Goal: Task Accomplishment & Management: Complete application form

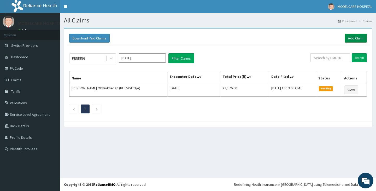
click at [353, 40] on link "Add Claim" at bounding box center [356, 38] width 22 height 9
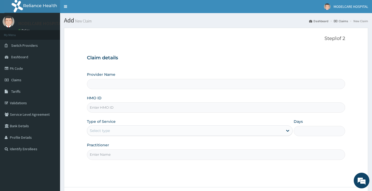
type input "MODELCARE HOSPITAL"
type input "SUT/10055/A"
click at [125, 130] on div "Select type" at bounding box center [185, 130] width 196 height 8
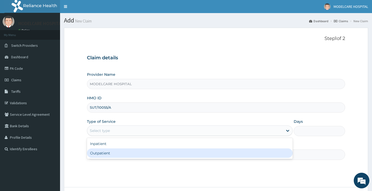
drag, startPoint x: 103, startPoint y: 152, endPoint x: 105, endPoint y: 154, distance: 3.3
click at [103, 152] on div "Outpatient" at bounding box center [190, 152] width 206 height 9
type input "1"
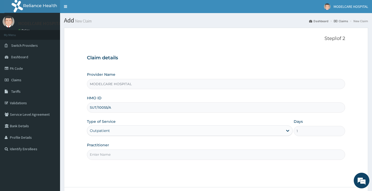
click at [111, 155] on input "Practitioner" at bounding box center [216, 154] width 258 height 10
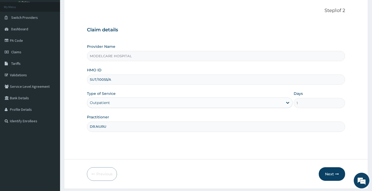
scroll to position [43, 0]
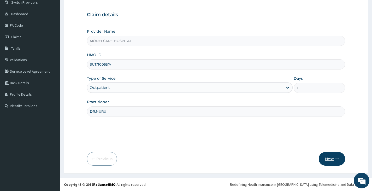
type input "DR.NURU"
click at [326, 157] on button "Next" at bounding box center [332, 159] width 26 height 14
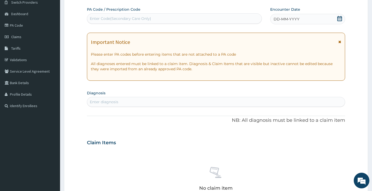
click at [331, 19] on div "DD-MM-YYYY" at bounding box center [307, 19] width 75 height 10
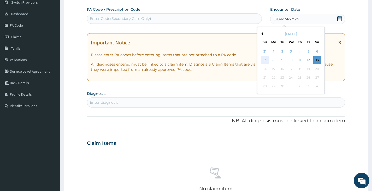
click at [263, 59] on div "7" at bounding box center [265, 60] width 8 height 8
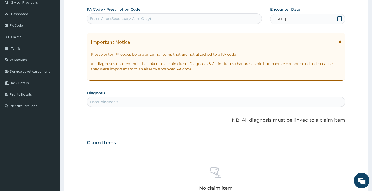
click at [143, 100] on div "Enter diagnosis" at bounding box center [216, 102] width 258 height 8
type input "[MEDICAL_DATA]"
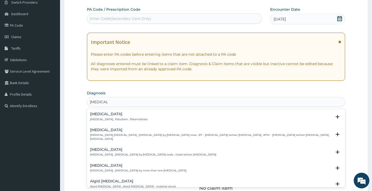
click at [102, 117] on div "Malaria Malaria , Paludism , Plasmodiosis" at bounding box center [118, 116] width 57 height 9
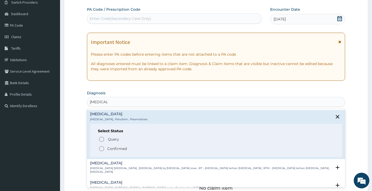
click at [101, 149] on icon "status option filled" at bounding box center [102, 149] width 6 height 6
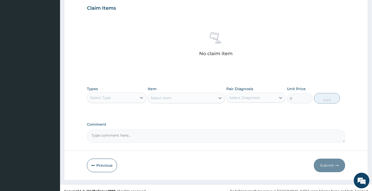
scroll to position [186, 0]
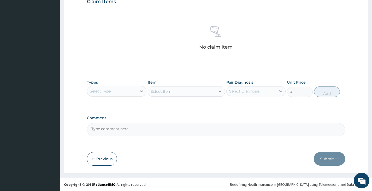
click at [123, 93] on div "Select Type" at bounding box center [111, 91] width 49 height 8
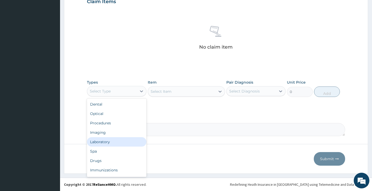
click at [112, 140] on div "Laboratory" at bounding box center [116, 141] width 59 height 9
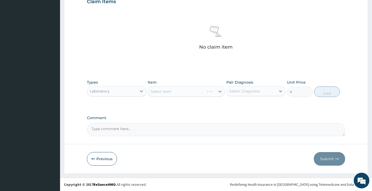
click at [233, 92] on div "Select Diagnosis" at bounding box center [244, 91] width 31 height 5
click at [234, 104] on div "[MEDICAL_DATA]" at bounding box center [256, 104] width 59 height 11
checkbox input "true"
click at [193, 90] on div "Select Item" at bounding box center [182, 91] width 68 height 8
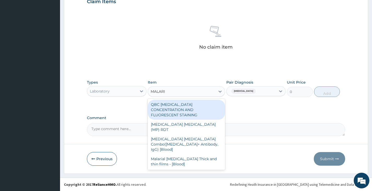
type input "[MEDICAL_DATA]"
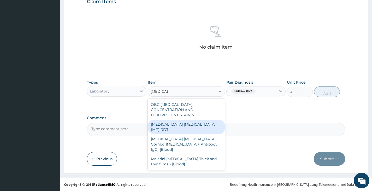
click at [188, 120] on div "[MEDICAL_DATA] [MEDICAL_DATA] (MP) RDT" at bounding box center [187, 127] width 78 height 15
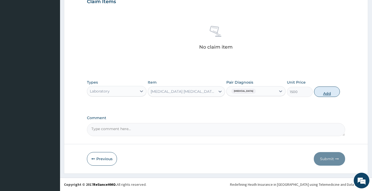
click at [330, 89] on button "Add" at bounding box center [327, 92] width 26 height 10
type input "0"
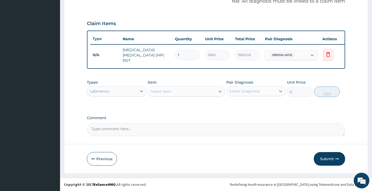
scroll to position [165, 0]
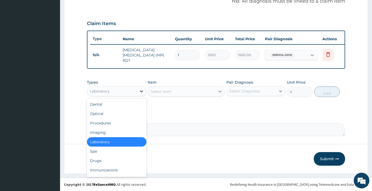
click at [140, 91] on icon at bounding box center [141, 91] width 5 height 5
drag, startPoint x: 110, startPoint y: 120, endPoint x: 160, endPoint y: 125, distance: 50.2
click at [110, 120] on div "Procedures" at bounding box center [116, 122] width 59 height 9
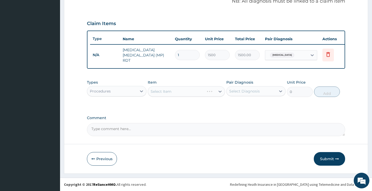
click at [243, 91] on div "Select Diagnosis" at bounding box center [244, 91] width 31 height 5
click at [239, 105] on label "[MEDICAL_DATA]" at bounding box center [251, 103] width 32 height 5
checkbox input "true"
click at [189, 94] on div "Select Item" at bounding box center [182, 91] width 68 height 8
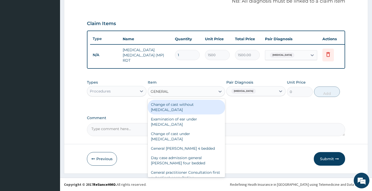
type input "GENERAL P"
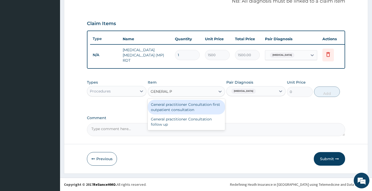
click at [182, 106] on div "General practitioner Consultation first outpatient consultation" at bounding box center [187, 107] width 78 height 15
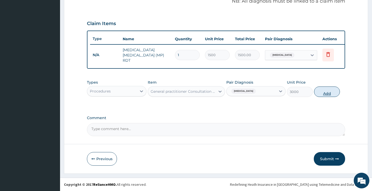
click at [321, 93] on button "Add" at bounding box center [327, 92] width 26 height 10
type input "0"
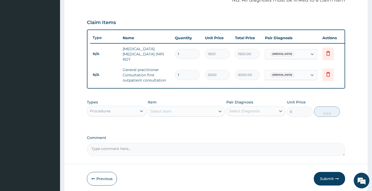
click at [135, 110] on div "Procedures" at bounding box center [111, 111] width 49 height 8
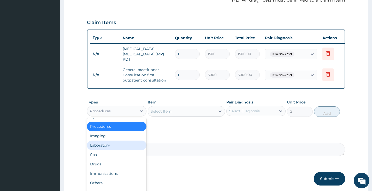
scroll to position [18, 0]
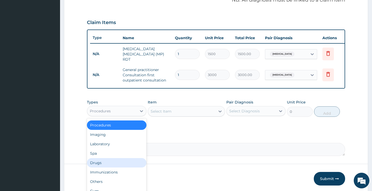
click at [118, 162] on div "Drugs" at bounding box center [116, 162] width 59 height 9
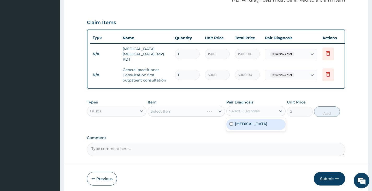
click at [264, 112] on div "Select Diagnosis" at bounding box center [251, 111] width 49 height 8
click at [256, 128] on div "[MEDICAL_DATA]" at bounding box center [256, 124] width 59 height 11
checkbox input "true"
click at [191, 112] on div "Select Item" at bounding box center [182, 111] width 68 height 8
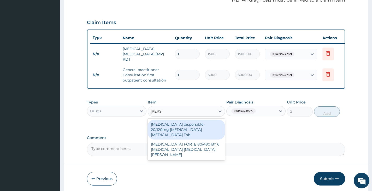
type input "COART"
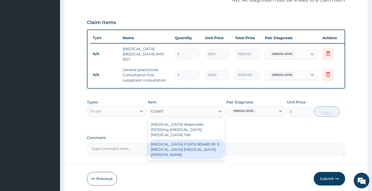
click at [188, 144] on div "[MEDICAL_DATA] FORTE 80/480 BY 6 [MEDICAL_DATA] [MEDICAL_DATA][PERSON_NAME]" at bounding box center [187, 150] width 78 height 20
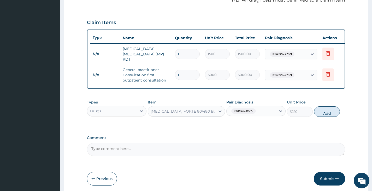
click at [329, 111] on button "Add" at bounding box center [327, 111] width 26 height 10
type input "0"
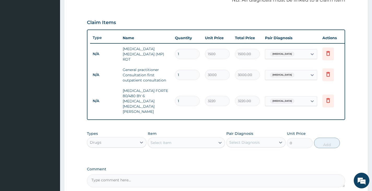
click at [190, 139] on div "Select Item" at bounding box center [182, 143] width 68 height 8
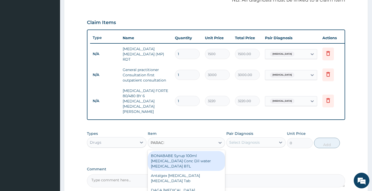
type input "PARACET"
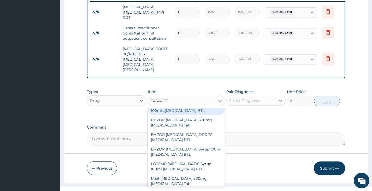
scroll to position [65, 0]
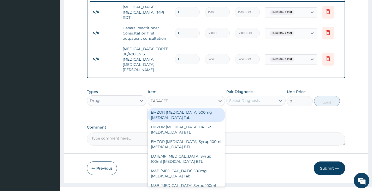
click at [177, 108] on div "EMZOR [MEDICAL_DATA] 500mg [MEDICAL_DATA] Tab" at bounding box center [187, 115] width 78 height 15
type input "11.5"
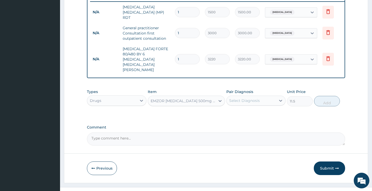
click at [271, 89] on div "Pair Diagnosis Select Diagnosis" at bounding box center [256, 97] width 59 height 17
click at [267, 96] on div "Select Diagnosis" at bounding box center [251, 100] width 49 height 8
click at [262, 109] on div "[MEDICAL_DATA]" at bounding box center [256, 114] width 59 height 11
checkbox input "true"
click at [328, 96] on button "Add" at bounding box center [327, 101] width 26 height 10
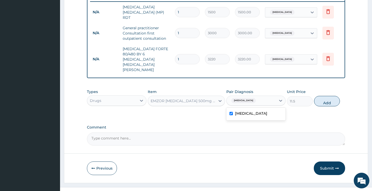
type input "0"
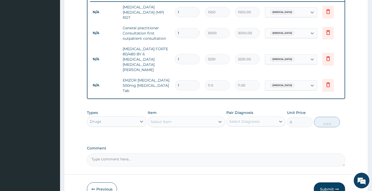
type input "18"
type input "207.00"
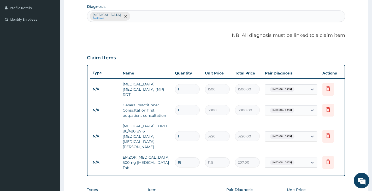
scroll to position [128, 0]
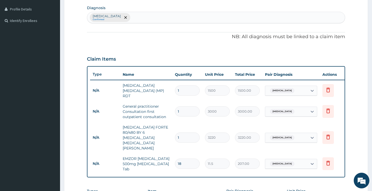
type input "18"
click at [137, 15] on div "Malaria Confirmed" at bounding box center [216, 17] width 258 height 11
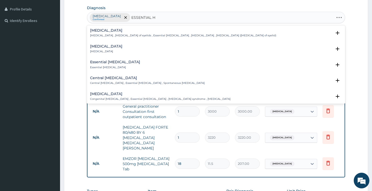
type input "ESSENTIAL HY"
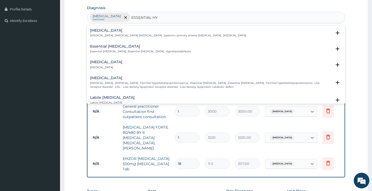
click at [110, 31] on h4 "Essential hypertension" at bounding box center [168, 30] width 156 height 4
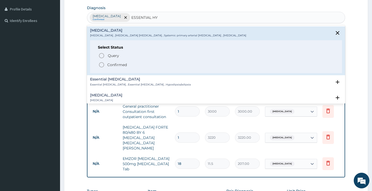
click at [101, 64] on icon "status option filled" at bounding box center [102, 65] width 6 height 6
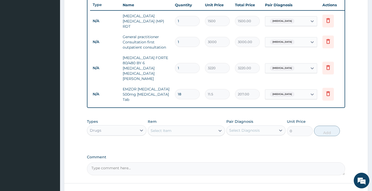
scroll to position [200, 0]
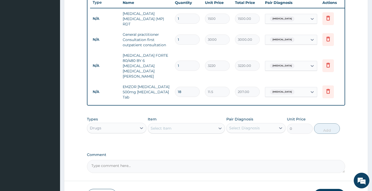
click at [193, 124] on div "Select Item" at bounding box center [182, 128] width 68 height 8
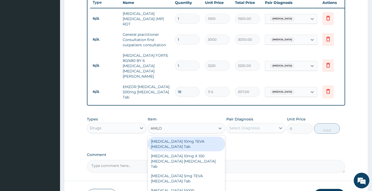
type input "AMLOD"
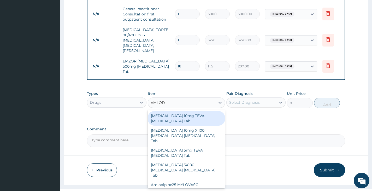
scroll to position [228, 0]
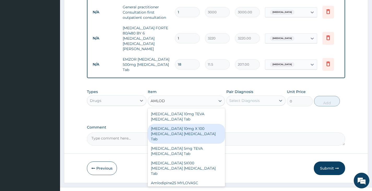
click at [180, 124] on div "Amlodipine 10mg X 100 NORVASC Amlodipine Tab" at bounding box center [187, 134] width 78 height 20
type input "22885"
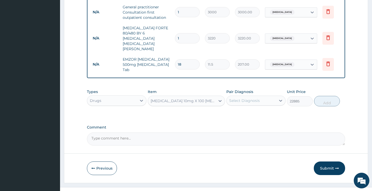
click at [248, 96] on div "Select Diagnosis" at bounding box center [256, 101] width 59 height 10
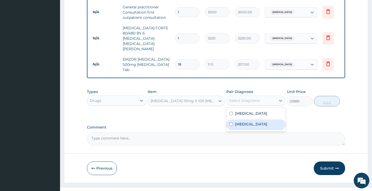
click at [247, 122] on label "Essential hypertension" at bounding box center [251, 124] width 32 height 5
checkbox input "true"
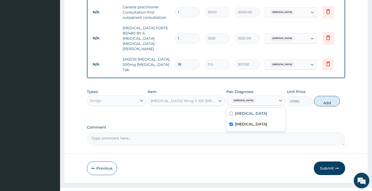
click at [212, 98] on div "Amlodipine 10mg X 100 NORVASC Amlodipine Tab" at bounding box center [184, 100] width 66 height 5
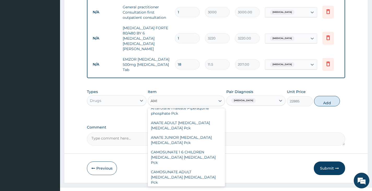
scroll to position [70, 0]
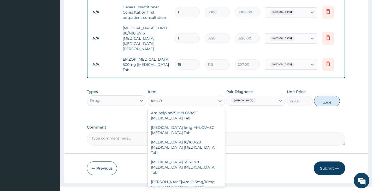
type input "AMLOD"
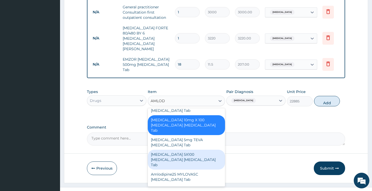
scroll to position [0, 0]
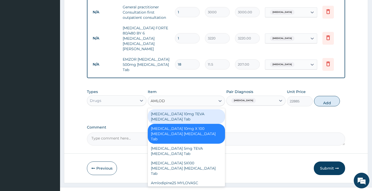
click at [178, 109] on div "Amlodipine 10mg TEVA Amlodipine Tab" at bounding box center [187, 116] width 78 height 15
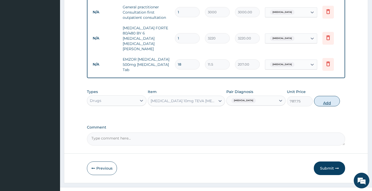
click at [324, 96] on button "Add" at bounding box center [327, 101] width 26 height 10
type input "0"
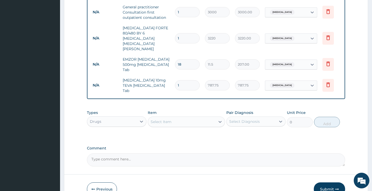
type input "0.00"
type input "2"
type input "1575.50"
type input "28"
type input "22057.00"
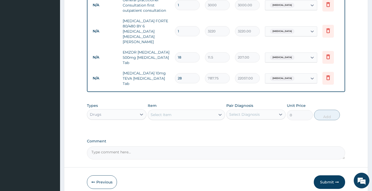
scroll to position [246, 0]
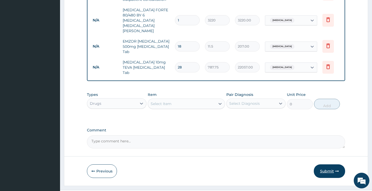
type input "28"
click at [328, 164] on button "Submit" at bounding box center [329, 171] width 31 height 14
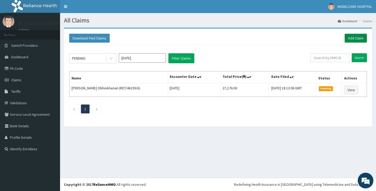
click at [356, 39] on link "Add Claim" at bounding box center [356, 38] width 22 height 9
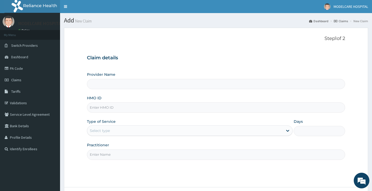
click at [150, 106] on input "HMO ID" at bounding box center [216, 107] width 258 height 10
type input "SU"
type input "MODELCARE HOSPITAL"
type input "SUT/10055/B"
click at [123, 130] on div "Select type" at bounding box center [185, 130] width 196 height 8
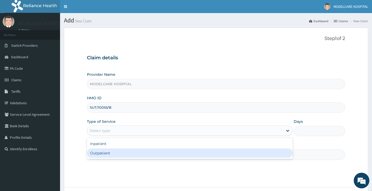
click at [122, 158] on div "Inpatient Outpatient" at bounding box center [190, 148] width 206 height 21
click at [123, 154] on div "Outpatient" at bounding box center [190, 152] width 206 height 9
type input "1"
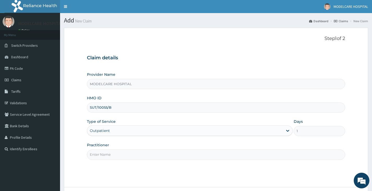
click at [122, 153] on input "Practitioner" at bounding box center [216, 154] width 258 height 10
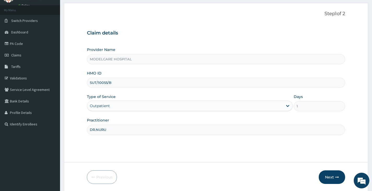
scroll to position [43, 0]
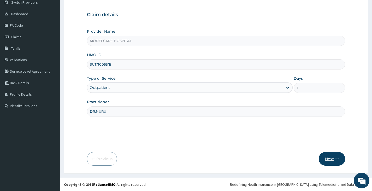
type input "DR.NURU"
click at [326, 156] on button "Next" at bounding box center [332, 159] width 26 height 14
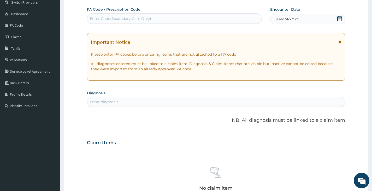
click at [316, 19] on div "DD-MM-YYYY" at bounding box center [307, 19] width 75 height 10
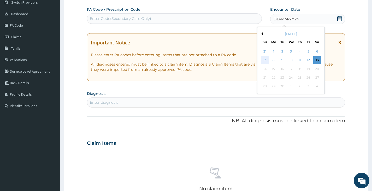
click at [266, 61] on div "7" at bounding box center [265, 60] width 8 height 8
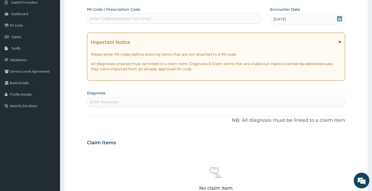
click at [165, 100] on div "Enter diagnosis" at bounding box center [216, 102] width 258 height 8
type input "MALARI"
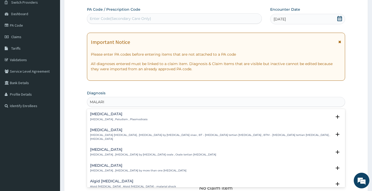
click at [109, 115] on h4 "[MEDICAL_DATA]" at bounding box center [118, 114] width 57 height 4
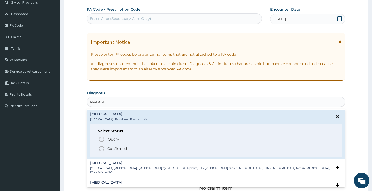
click at [102, 149] on icon "status option filled" at bounding box center [102, 149] width 6 height 6
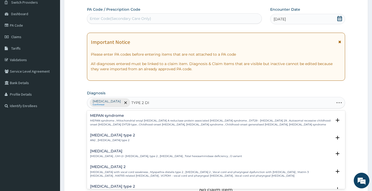
type input "TYPE 2 DIA"
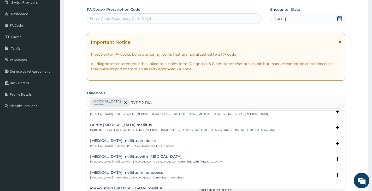
scroll to position [0, 0]
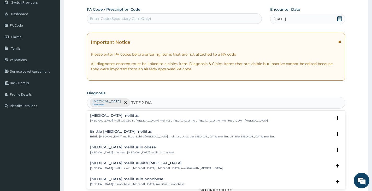
click at [111, 118] on div "Type 2 diabetes mellitus Diabetes mellitus type II , Type 2 diabetes mellitus ,…" at bounding box center [179, 118] width 178 height 9
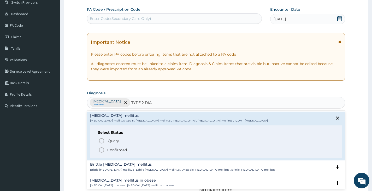
click at [101, 147] on icon "status option filled" at bounding box center [102, 150] width 6 height 6
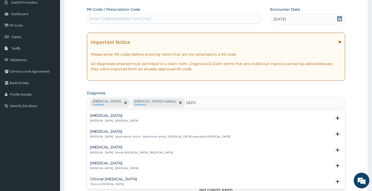
type input "SEPSI"
click at [98, 118] on div "Sepsis Systemic infection , Sepsis" at bounding box center [114, 118] width 48 height 9
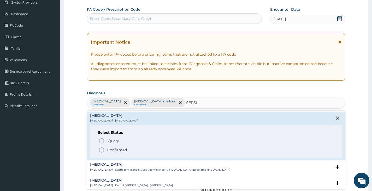
click at [101, 150] on icon "status option filled" at bounding box center [102, 150] width 6 height 6
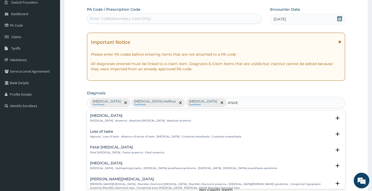
type input "ANAEM"
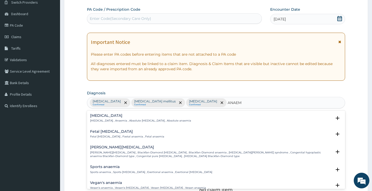
click at [106, 120] on p "Anemia , Anaemia , Absolute anemia , Absolute anaemia" at bounding box center [140, 121] width 101 height 4
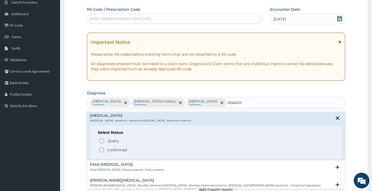
click at [103, 149] on icon "status option filled" at bounding box center [102, 150] width 6 height 6
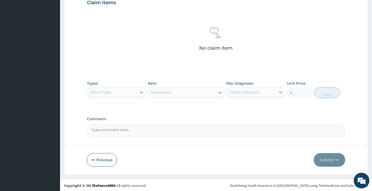
scroll to position [186, 0]
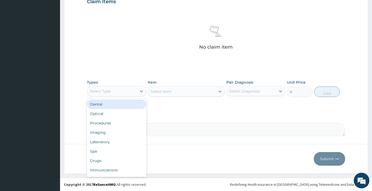
click at [135, 92] on div "Select Type" at bounding box center [111, 91] width 49 height 8
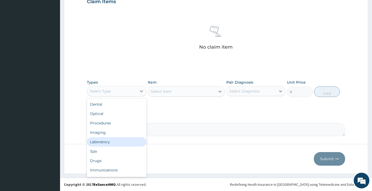
click at [107, 140] on div "Laboratory" at bounding box center [116, 141] width 59 height 9
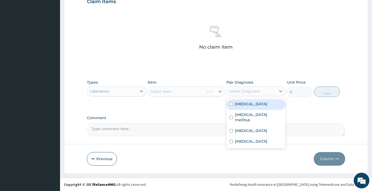
click at [242, 94] on div "Select Diagnosis" at bounding box center [244, 91] width 31 height 5
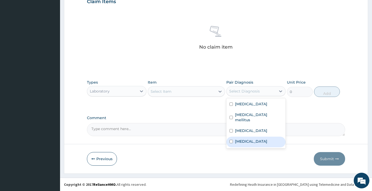
click at [236, 139] on label "Anemia" at bounding box center [251, 141] width 32 height 5
checkbox input "true"
click at [190, 93] on div "Select Item" at bounding box center [182, 91] width 68 height 8
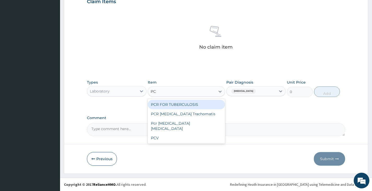
type input "PCV"
click at [180, 106] on div "PCV" at bounding box center [187, 104] width 78 height 9
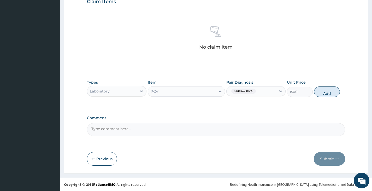
click at [331, 91] on button "Add" at bounding box center [327, 92] width 26 height 10
type input "0"
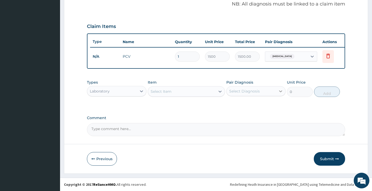
scroll to position [165, 0]
click at [187, 92] on div "Select Item" at bounding box center [182, 91] width 68 height 8
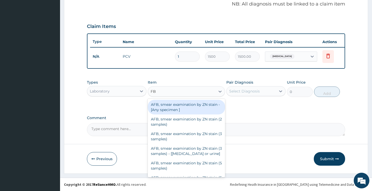
type input "FBS"
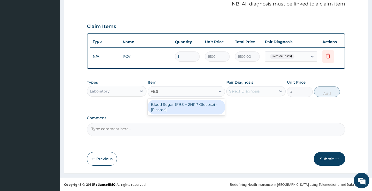
click at [176, 109] on div "Blood Sugar (FBS + 2HPP Glucose) - [Plasma]" at bounding box center [187, 107] width 78 height 15
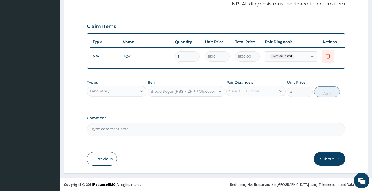
type input "3000"
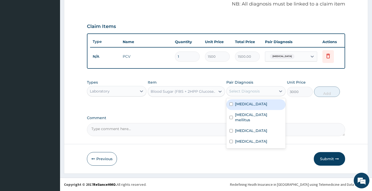
click at [249, 91] on div "Select Diagnosis" at bounding box center [244, 91] width 31 height 5
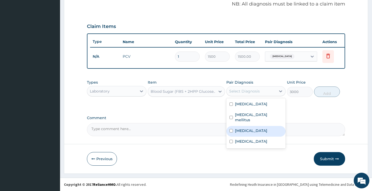
click at [240, 128] on label "[MEDICAL_DATA]" at bounding box center [251, 130] width 32 height 5
checkbox input "true"
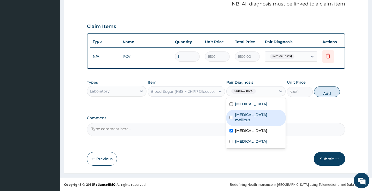
click at [247, 117] on label "Type 2 diabetes mellitus" at bounding box center [259, 117] width 48 height 10
checkbox input "true"
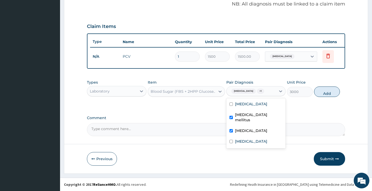
click at [233, 129] on input "checkbox" at bounding box center [231, 130] width 3 height 3
checkbox input "false"
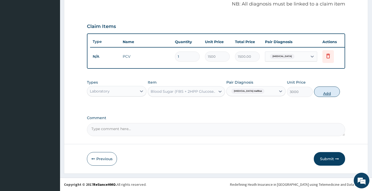
click at [317, 90] on button "Add" at bounding box center [327, 92] width 26 height 10
type input "0"
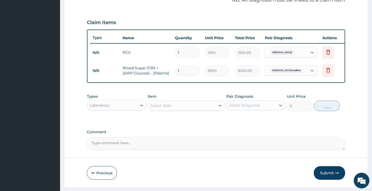
click at [198, 110] on div "Select Item" at bounding box center [182, 105] width 68 height 8
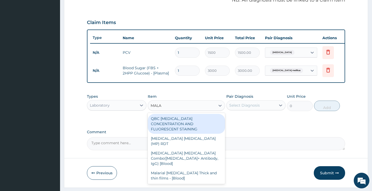
type input "MALAR"
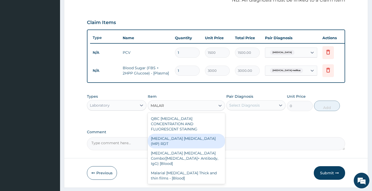
click at [183, 138] on div "[MEDICAL_DATA] [MEDICAL_DATA] (MP) RDT" at bounding box center [187, 141] width 78 height 15
type input "1500"
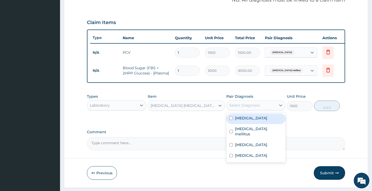
click at [250, 108] on div "Select Diagnosis" at bounding box center [244, 105] width 31 height 5
click at [239, 121] on label "[MEDICAL_DATA]" at bounding box center [251, 118] width 32 height 5
checkbox input "true"
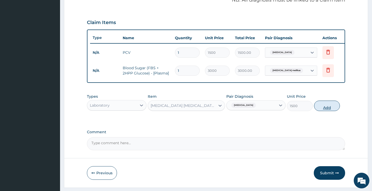
click at [321, 111] on button "Add" at bounding box center [327, 106] width 26 height 10
type input "0"
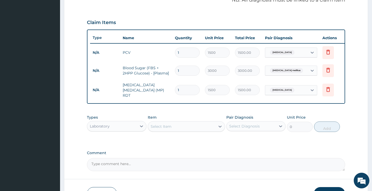
click at [203, 128] on div "Select Item" at bounding box center [182, 126] width 68 height 8
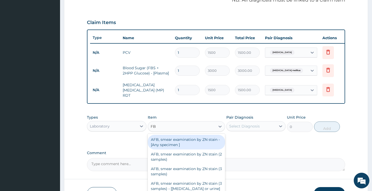
type input "FBC"
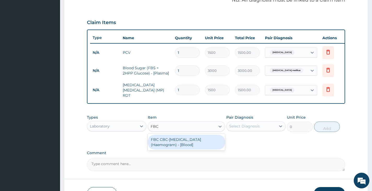
click at [172, 143] on div "FBC CBC-[MEDICAL_DATA] (Haemogram) - [Blood]" at bounding box center [187, 142] width 78 height 15
type input "3000"
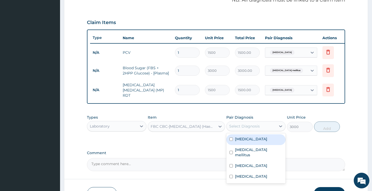
click at [252, 129] on div "Select Diagnosis" at bounding box center [244, 126] width 31 height 5
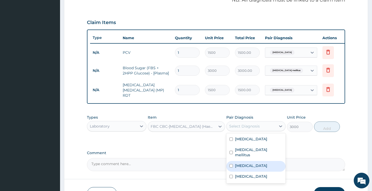
click at [243, 163] on label "Sepsis" at bounding box center [251, 165] width 32 height 5
checkbox input "true"
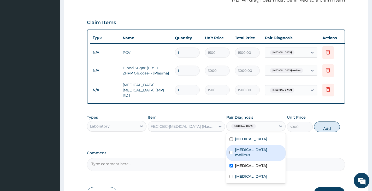
click at [324, 128] on button "Add" at bounding box center [327, 127] width 26 height 10
type input "0"
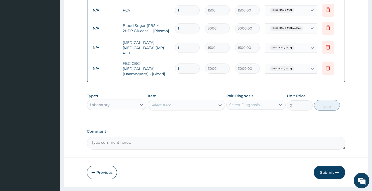
scroll to position [217, 0]
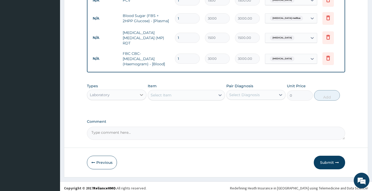
click at [140, 96] on icon at bounding box center [141, 94] width 5 height 5
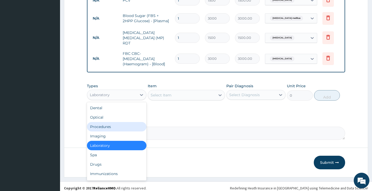
click at [113, 127] on div "Procedures" at bounding box center [116, 126] width 59 height 9
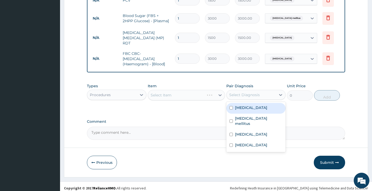
click at [250, 99] on div "Select Diagnosis" at bounding box center [251, 95] width 49 height 8
click at [240, 110] on label "Malaria" at bounding box center [251, 107] width 32 height 5
checkbox input "true"
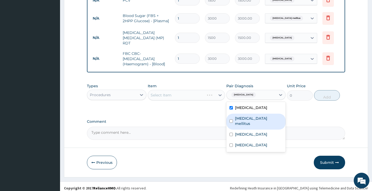
click at [238, 120] on label "Type 2 diabetes mellitus" at bounding box center [259, 121] width 48 height 10
checkbox input "true"
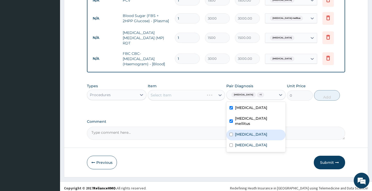
drag, startPoint x: 239, startPoint y: 129, endPoint x: 241, endPoint y: 135, distance: 5.9
click at [240, 132] on label "Sepsis" at bounding box center [251, 134] width 32 height 5
checkbox input "true"
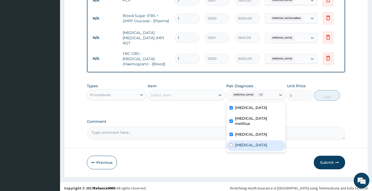
click at [242, 142] on label "Anemia" at bounding box center [251, 144] width 32 height 5
checkbox input "true"
click at [201, 95] on div "Select Item" at bounding box center [182, 95] width 68 height 8
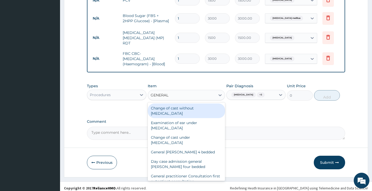
type input "GENERAL P"
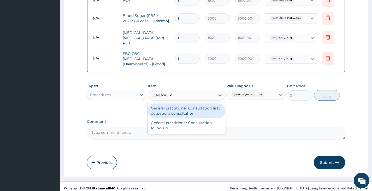
click at [185, 112] on div "General practitioner Consultation first outpatient consultation" at bounding box center [187, 110] width 78 height 15
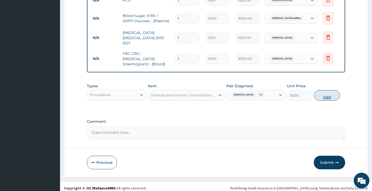
click at [327, 96] on button "Add" at bounding box center [327, 95] width 26 height 10
type input "0"
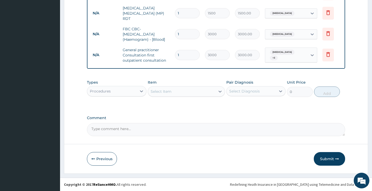
scroll to position [243, 0]
click at [131, 90] on div "Procedures" at bounding box center [111, 91] width 49 height 8
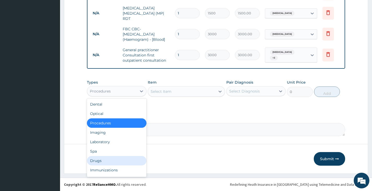
click at [109, 159] on div "Drugs" at bounding box center [116, 160] width 59 height 9
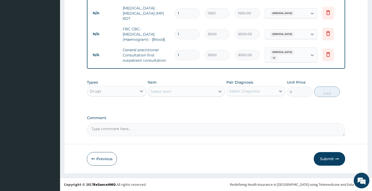
click at [209, 92] on div "Select Item" at bounding box center [182, 91] width 68 height 8
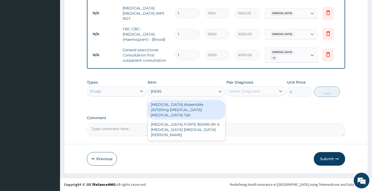
type input "COART"
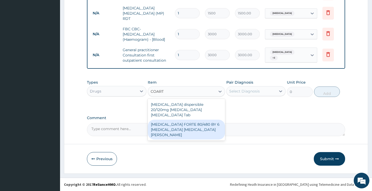
click at [182, 122] on div "COARTEM FORTE 80/480 BY 6 Artemether Lumefantrine Pck" at bounding box center [187, 130] width 78 height 20
type input "3220"
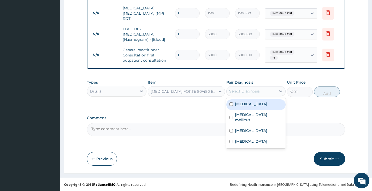
click at [257, 92] on div "Select Diagnosis" at bounding box center [244, 91] width 31 height 5
click at [252, 105] on div "Malaria" at bounding box center [256, 104] width 59 height 11
checkbox input "true"
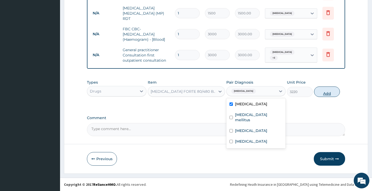
click at [328, 89] on button "Add" at bounding box center [327, 92] width 26 height 10
type input "0"
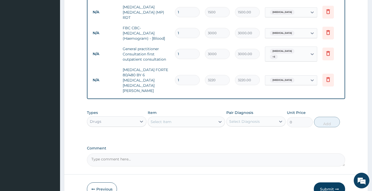
click at [181, 118] on div "Select Item" at bounding box center [182, 122] width 68 height 8
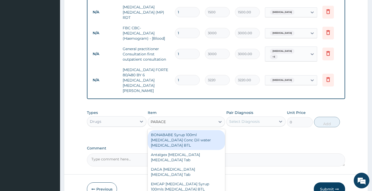
type input "PARACET"
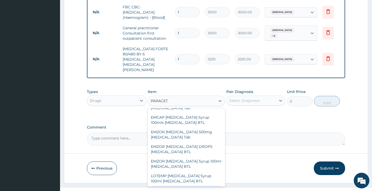
scroll to position [39, 0]
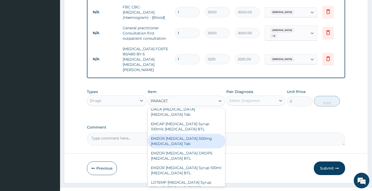
click at [181, 134] on div "EMZOR PARACETAMOL 500mg Acetaminophen Tab" at bounding box center [187, 141] width 78 height 15
type input "11.5"
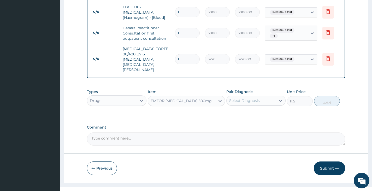
click at [267, 96] on div "Select Diagnosis" at bounding box center [251, 100] width 49 height 8
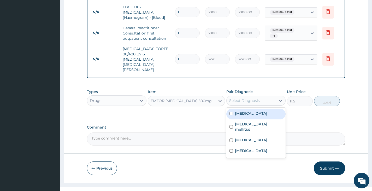
click at [257, 109] on div "Malaria" at bounding box center [256, 114] width 59 height 11
checkbox input "true"
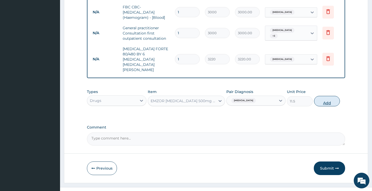
click at [321, 96] on button "Add" at bounding box center [327, 101] width 26 height 10
type input "0"
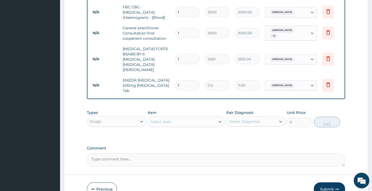
type input "18"
type input "207.00"
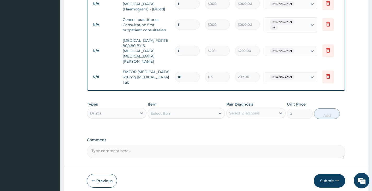
scroll to position [285, 0]
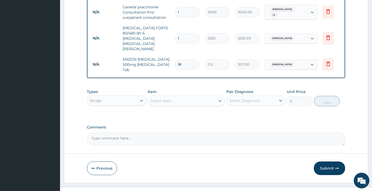
type input "18"
click at [182, 97] on div "Select Item" at bounding box center [182, 101] width 68 height 8
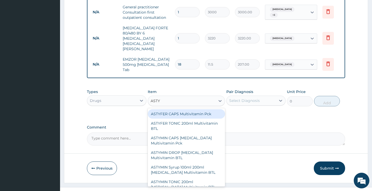
type input "ASTYF"
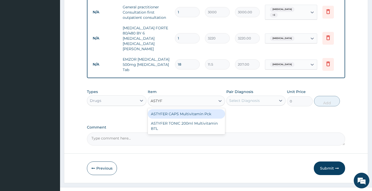
click at [178, 109] on div "ASTYFER CAPS Multivitamin Pck" at bounding box center [187, 113] width 78 height 9
type input "1955"
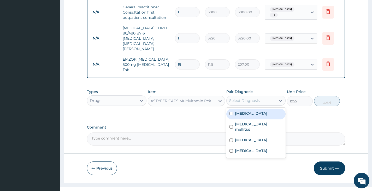
click at [248, 98] on div "Select Diagnosis" at bounding box center [244, 100] width 31 height 5
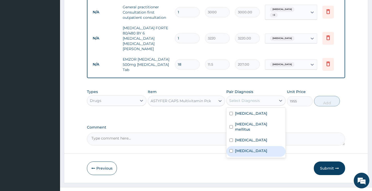
click at [246, 148] on label "Anemia" at bounding box center [251, 150] width 32 height 5
checkbox input "true"
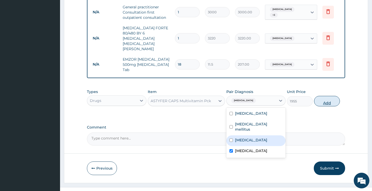
click at [322, 96] on button "Add" at bounding box center [327, 101] width 26 height 10
type input "0"
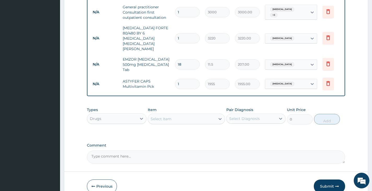
click at [189, 115] on div "Select Item" at bounding box center [182, 119] width 68 height 8
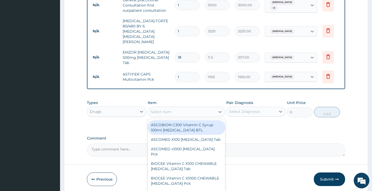
scroll to position [303, 0]
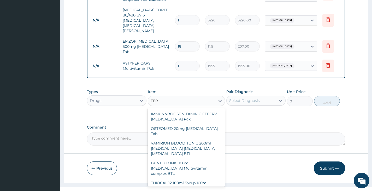
type input "FERO"
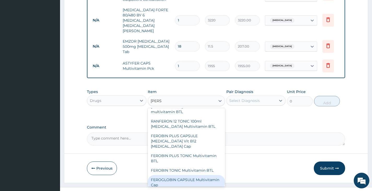
scroll to position [26, 0]
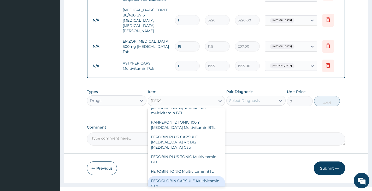
click at [185, 176] on div "FEROGLOBIN CAPSULE Multivitamin Cap" at bounding box center [187, 183] width 78 height 15
type input "4715"
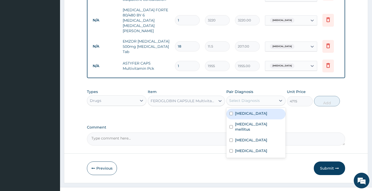
click at [248, 98] on div "Select Diagnosis" at bounding box center [244, 100] width 31 height 5
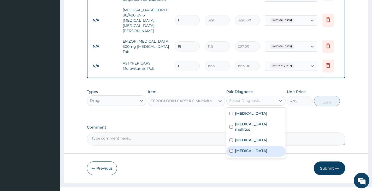
click at [243, 148] on label "Anemia" at bounding box center [251, 150] width 32 height 5
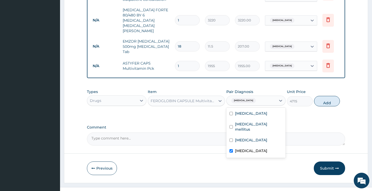
checkbox input "true"
click at [331, 96] on button "Add" at bounding box center [327, 101] width 26 height 10
type input "0"
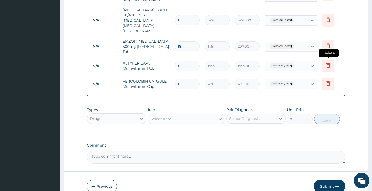
click at [327, 62] on icon at bounding box center [328, 65] width 6 height 6
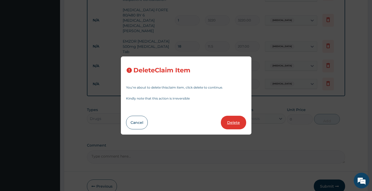
click at [239, 120] on button "Delete" at bounding box center [233, 123] width 25 height 14
type input "4715"
type input "4715.00"
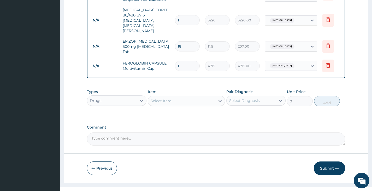
click at [184, 97] on div "Select Item" at bounding box center [182, 101] width 68 height 8
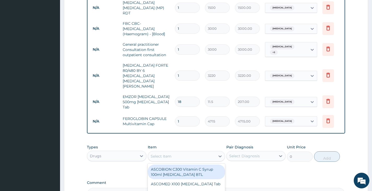
scroll to position [303, 0]
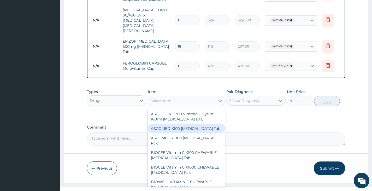
click at [329, 162] on button "Submit" at bounding box center [329, 169] width 31 height 14
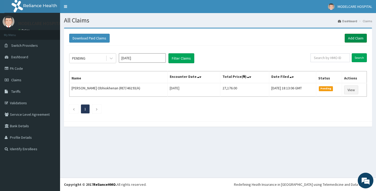
click at [359, 39] on link "Add Claim" at bounding box center [356, 38] width 22 height 9
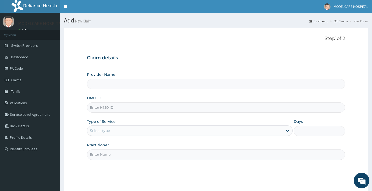
click at [166, 105] on input "HMO ID" at bounding box center [216, 107] width 258 height 10
type input "MODELCARE HOSPITAL"
type input "CDI/10059/A"
click at [137, 131] on div "Select type" at bounding box center [185, 130] width 196 height 8
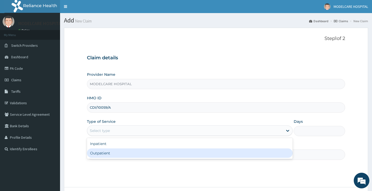
click at [131, 152] on div "Outpatient" at bounding box center [190, 152] width 206 height 9
type input "1"
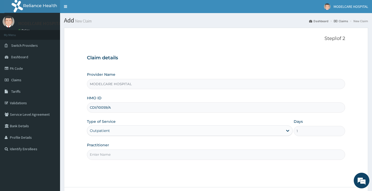
click at [131, 153] on input "Practitioner" at bounding box center [216, 154] width 258 height 10
type input "DR. [GEOGRAPHIC_DATA]"
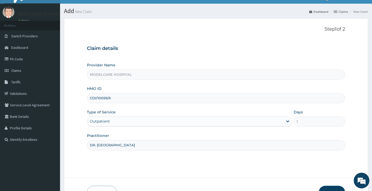
scroll to position [43, 0]
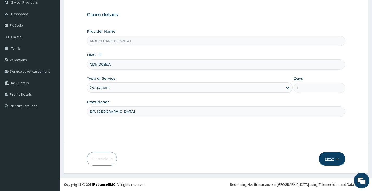
click at [327, 161] on button "Next" at bounding box center [332, 159] width 26 height 14
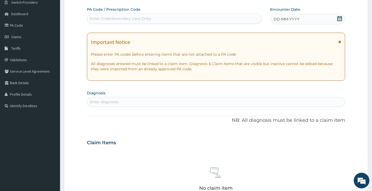
click at [326, 19] on div "DD-MM-YYYY" at bounding box center [307, 19] width 75 height 10
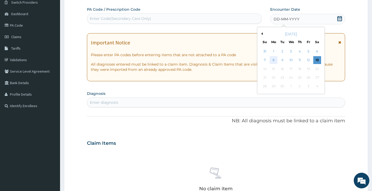
click at [273, 60] on div "8" at bounding box center [274, 60] width 8 height 8
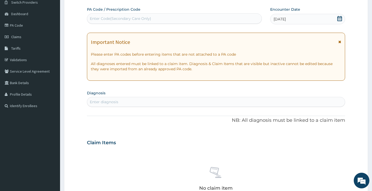
click at [165, 101] on div "Enter diagnosis" at bounding box center [216, 102] width 258 height 8
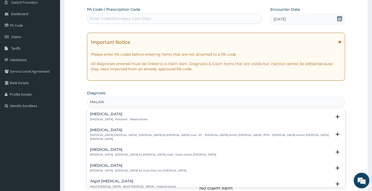
type input "[MEDICAL_DATA]"
click at [95, 118] on p "[MEDICAL_DATA] , Paludism , Plasmodiosis" at bounding box center [118, 120] width 57 height 4
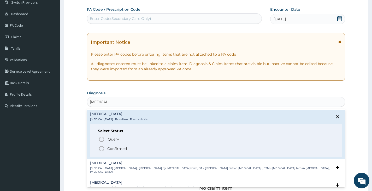
click at [101, 147] on icon "status option filled" at bounding box center [102, 149] width 6 height 6
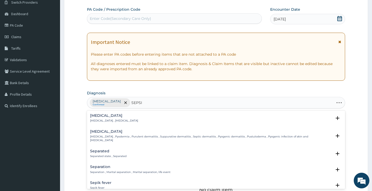
type input "[MEDICAL_DATA]"
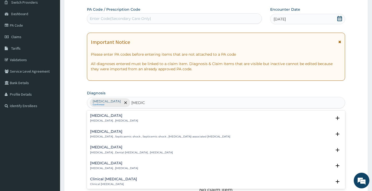
click at [107, 118] on h4 "[MEDICAL_DATA]" at bounding box center [114, 116] width 48 height 4
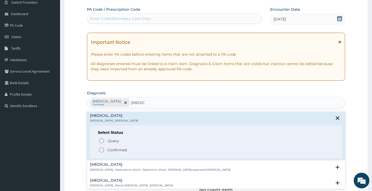
click at [100, 148] on circle "status option filled" at bounding box center [101, 150] width 5 height 5
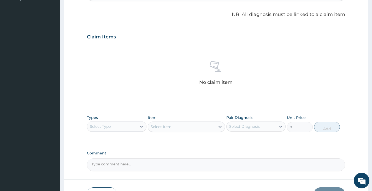
scroll to position [161, 0]
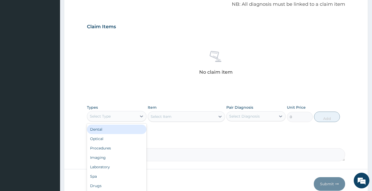
click at [132, 117] on div "Select Type" at bounding box center [111, 116] width 49 height 8
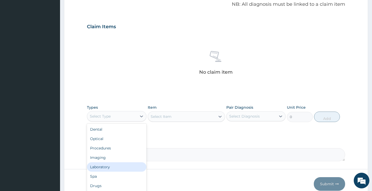
click at [108, 168] on div "Laboratory" at bounding box center [116, 166] width 59 height 9
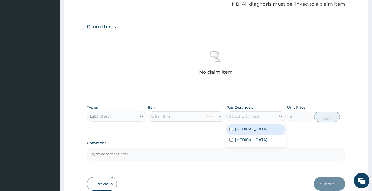
click at [239, 115] on div "Select Diagnosis" at bounding box center [244, 116] width 31 height 5
click at [233, 129] on input "checkbox" at bounding box center [231, 129] width 3 height 3
checkbox input "true"
click at [180, 116] on div "Select Item" at bounding box center [182, 116] width 68 height 8
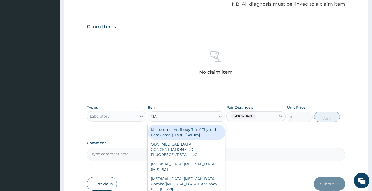
type input "MALA"
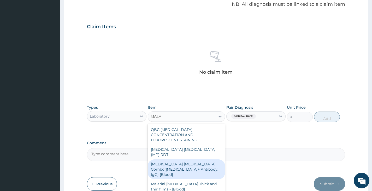
click at [171, 148] on div "QBC [MEDICAL_DATA] CONCENTRATION AND FLUORESCENT STAINING [MEDICAL_DATA] [MEDIC…" at bounding box center [187, 159] width 78 height 71
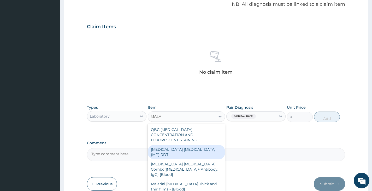
click at [171, 145] on div "[MEDICAL_DATA] [MEDICAL_DATA] (MP) RDT" at bounding box center [187, 152] width 78 height 15
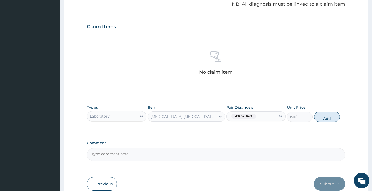
click at [323, 117] on button "Add" at bounding box center [327, 117] width 26 height 10
type input "0"
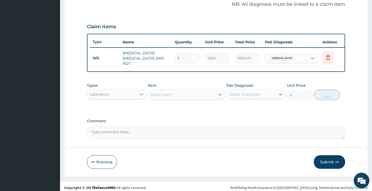
click at [190, 95] on div "Select Item" at bounding box center [182, 94] width 68 height 8
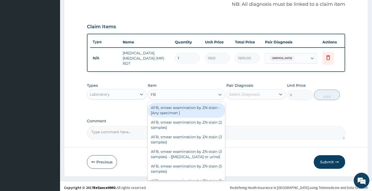
type input "FBC"
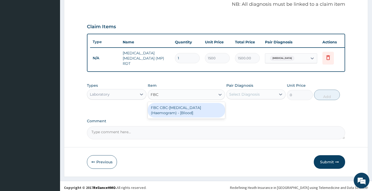
click at [177, 111] on div "FBC CBC-[MEDICAL_DATA] (Haemogram) - [Blood]" at bounding box center [187, 110] width 78 height 15
type input "3000"
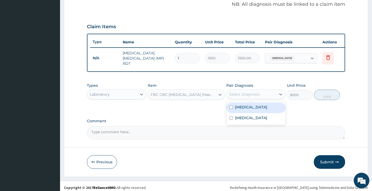
click at [244, 96] on div "Select Diagnosis" at bounding box center [244, 94] width 31 height 5
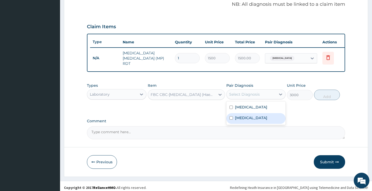
click at [237, 118] on label "[MEDICAL_DATA]" at bounding box center [251, 117] width 32 height 5
checkbox input "true"
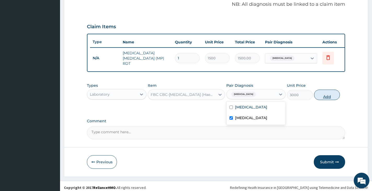
click at [319, 97] on button "Add" at bounding box center [327, 95] width 26 height 10
type input "0"
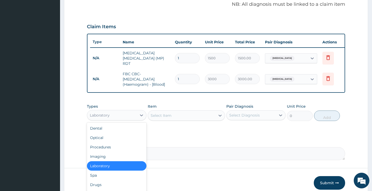
click at [135, 116] on div "Laboratory" at bounding box center [111, 115] width 49 height 8
click at [129, 146] on div "Procedures" at bounding box center [116, 146] width 59 height 9
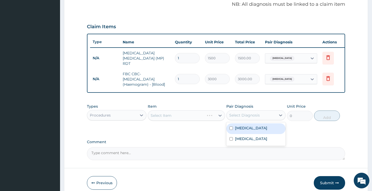
click at [247, 116] on div "Select Diagnosis" at bounding box center [244, 115] width 31 height 5
click at [244, 128] on label "[MEDICAL_DATA]" at bounding box center [251, 127] width 32 height 5
checkbox input "true"
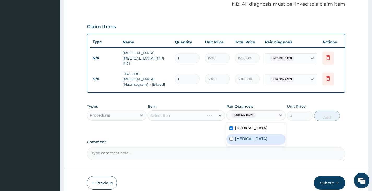
click at [243, 139] on label "[MEDICAL_DATA]" at bounding box center [251, 138] width 32 height 5
checkbox input "true"
click at [192, 117] on div "Select Item" at bounding box center [182, 115] width 68 height 8
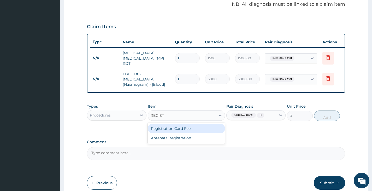
type input "REGISTR"
click at [180, 129] on div "Registration Card Fee" at bounding box center [187, 128] width 78 height 9
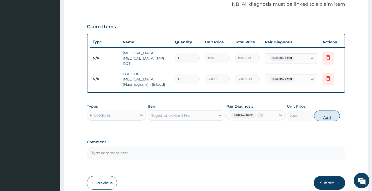
click at [317, 118] on button "Add" at bounding box center [327, 116] width 26 height 10
type input "0"
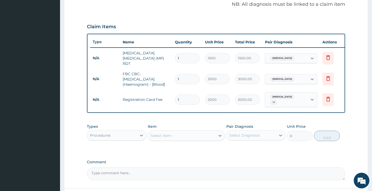
click at [184, 134] on div "Select Item" at bounding box center [182, 135] width 68 height 8
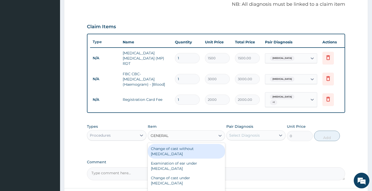
type input "GENERAL P"
click at [175, 151] on div "General practitioner Consultation first outpatient consultation" at bounding box center [187, 151] width 78 height 15
type input "3000"
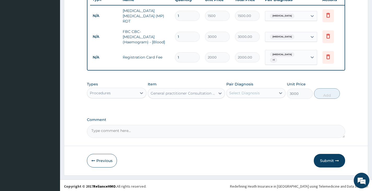
scroll to position [204, 0]
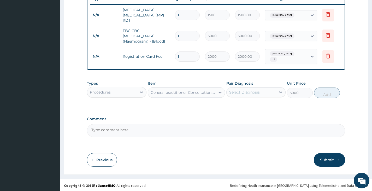
click at [237, 92] on div "Select Diagnosis" at bounding box center [244, 92] width 31 height 5
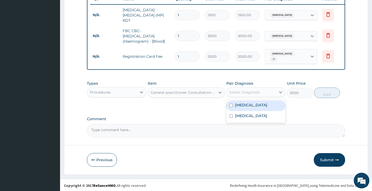
click at [235, 103] on label "[MEDICAL_DATA]" at bounding box center [251, 104] width 32 height 5
checkbox input "true"
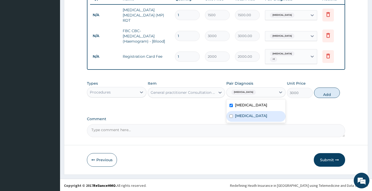
click at [236, 115] on label "[MEDICAL_DATA]" at bounding box center [251, 115] width 32 height 5
checkbox input "true"
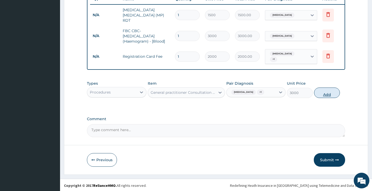
click at [327, 93] on button "Add" at bounding box center [327, 93] width 26 height 10
type input "0"
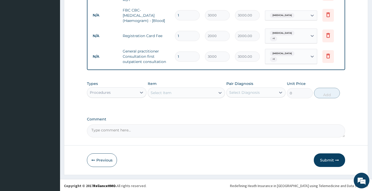
scroll to position [225, 0]
click at [127, 89] on div "Procedures" at bounding box center [111, 92] width 49 height 8
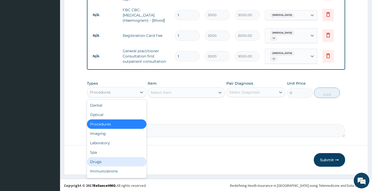
click at [115, 162] on div "Drugs" at bounding box center [116, 161] width 59 height 9
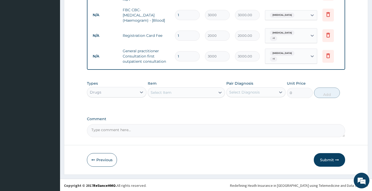
click at [195, 92] on div "Select Item" at bounding box center [182, 92] width 68 height 8
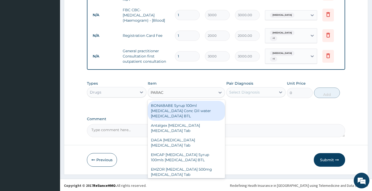
type input "PARACE"
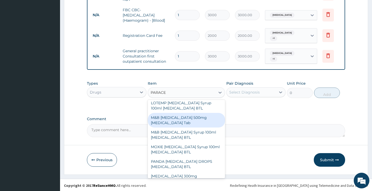
scroll to position [131, 0]
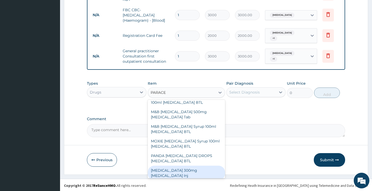
click at [189, 167] on div "Paracetamol 300mg Acetaminophen Inj" at bounding box center [187, 173] width 78 height 15
type input "230"
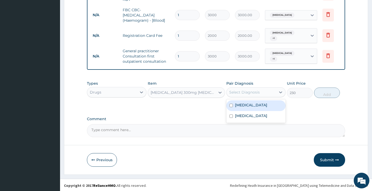
click at [256, 93] on div "Select Diagnosis" at bounding box center [244, 92] width 31 height 5
click at [246, 104] on label "Malaria" at bounding box center [251, 104] width 32 height 5
checkbox input "true"
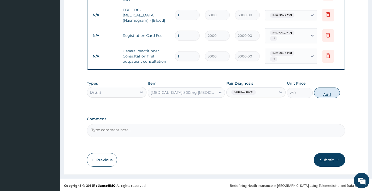
click at [320, 91] on button "Add" at bounding box center [327, 93] width 26 height 10
type input "0"
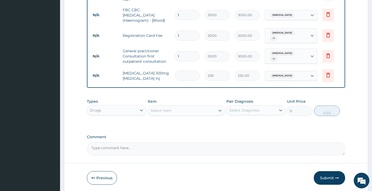
type input "0.00"
type input "2"
type input "460.00"
type input "2"
click at [178, 108] on div "Select Item" at bounding box center [182, 110] width 68 height 8
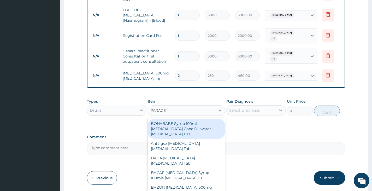
type input "PARACET"
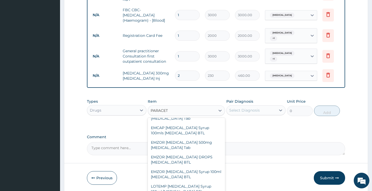
scroll to position [52, 0]
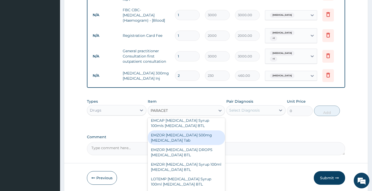
click at [173, 137] on div "EMZOR PARACETAMOL 500mg Acetaminophen Tab" at bounding box center [187, 137] width 78 height 15
type input "11.5"
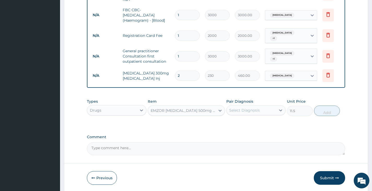
click at [261, 111] on div "Select Diagnosis" at bounding box center [251, 110] width 49 height 8
click at [255, 122] on div "Malaria" at bounding box center [256, 123] width 59 height 11
checkbox input "true"
click at [325, 109] on button "Add" at bounding box center [327, 111] width 26 height 10
type input "0"
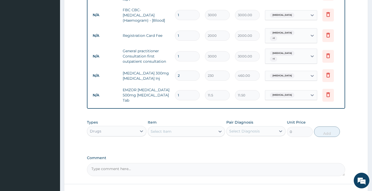
type input "18"
type input "207.00"
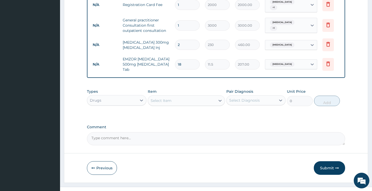
scroll to position [264, 0]
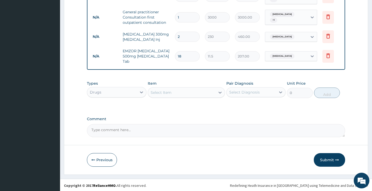
type input "18"
click at [162, 90] on div "Select Item" at bounding box center [161, 92] width 21 height 5
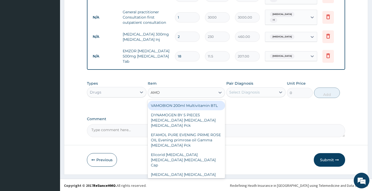
type input "AMOX"
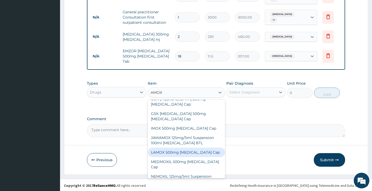
scroll to position [118, 0]
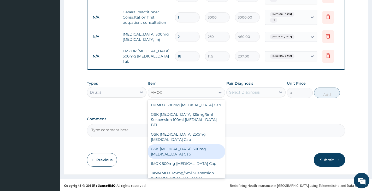
click at [185, 144] on div "GSK AMOXIL 500mg Amoxicillin Cap" at bounding box center [187, 151] width 78 height 15
type input "207"
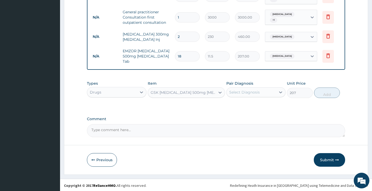
click at [249, 91] on div "Select Diagnosis" at bounding box center [244, 92] width 31 height 5
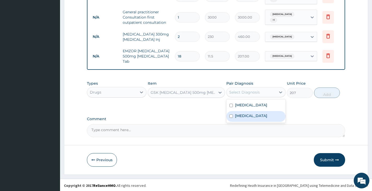
click at [243, 113] on label "Sepsis" at bounding box center [251, 115] width 32 height 5
checkbox input "true"
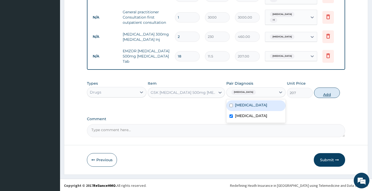
click at [327, 91] on button "Add" at bounding box center [327, 93] width 26 height 10
type input "0"
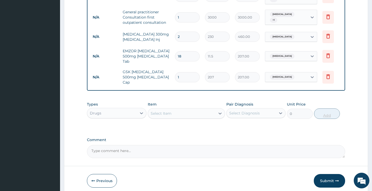
type input "15"
type input "3105.00"
type input "15"
click at [205, 110] on div "Select Item" at bounding box center [182, 113] width 68 height 8
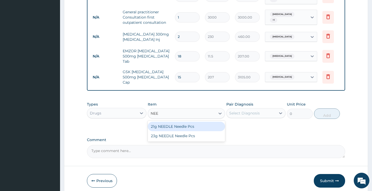
type input "NEED"
click at [176, 122] on div "21g NEEDLE Needle Pcs" at bounding box center [187, 126] width 78 height 9
type input "23"
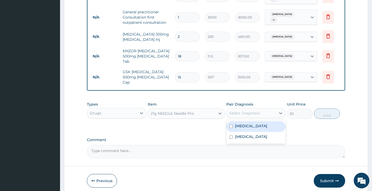
click at [251, 111] on div "Select Diagnosis" at bounding box center [244, 113] width 31 height 5
click at [240, 125] on div "Malaria" at bounding box center [256, 126] width 59 height 11
checkbox input "true"
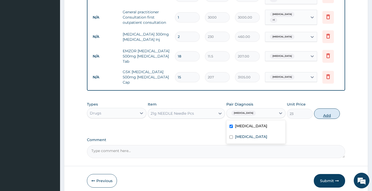
click at [321, 111] on button "Add" at bounding box center [327, 113] width 26 height 10
type input "0"
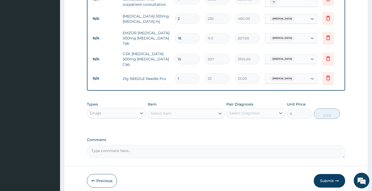
scroll to position [300, 0]
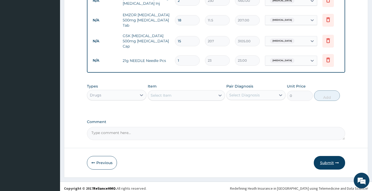
click at [327, 157] on button "Submit" at bounding box center [329, 163] width 31 height 14
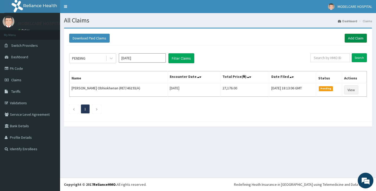
click at [354, 37] on link "Add Claim" at bounding box center [356, 38] width 22 height 9
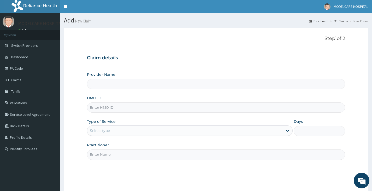
click at [151, 107] on input "HMO ID" at bounding box center [216, 107] width 258 height 10
type input "C"
type input "MODELCARE HOSPITAL"
type input "CMS/10062/A"
click at [136, 130] on div "Select type" at bounding box center [185, 130] width 196 height 8
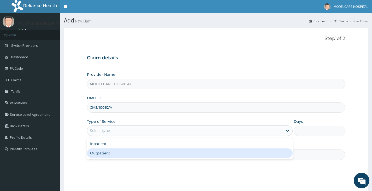
click at [125, 154] on div "Outpatient" at bounding box center [190, 152] width 206 height 9
type input "1"
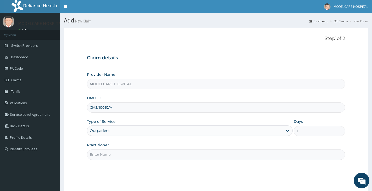
click at [125, 154] on input "Practitioner" at bounding box center [216, 154] width 258 height 10
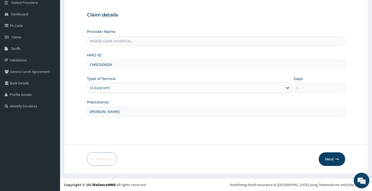
scroll to position [43, 0]
type input "DR. JOHN"
click at [334, 157] on button "Next" at bounding box center [332, 159] width 26 height 14
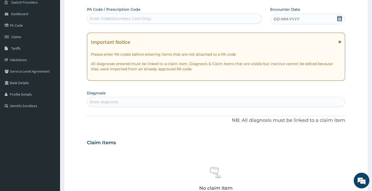
click at [315, 18] on div "DD-MM-YYYY" at bounding box center [307, 19] width 75 height 10
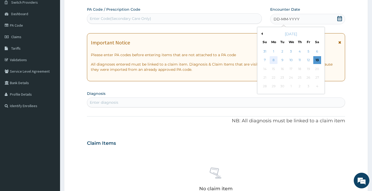
click at [274, 59] on div "8" at bounding box center [274, 60] width 8 height 8
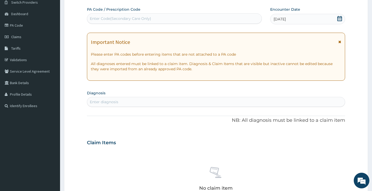
click at [305, 20] on div "08-09-2025" at bounding box center [307, 19] width 75 height 10
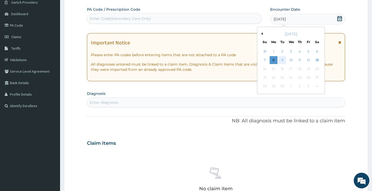
click at [283, 60] on div "9" at bounding box center [283, 60] width 8 height 8
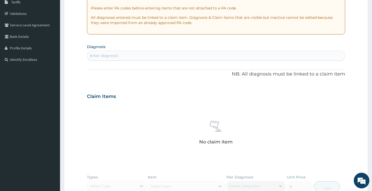
scroll to position [102, 0]
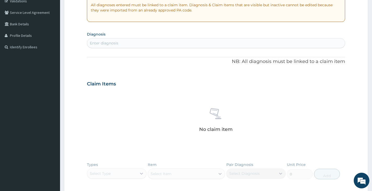
click at [174, 43] on div "Enter diagnosis" at bounding box center [216, 43] width 258 height 8
type input "UPPER RES"
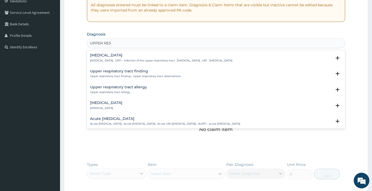
click at [145, 59] on p "[MEDICAL_DATA] , URTI - Infection of the upper respiratory tract , [MEDICAL_DAT…" at bounding box center [161, 61] width 142 height 4
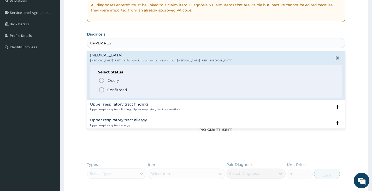
click at [103, 90] on icon "status option filled" at bounding box center [102, 90] width 6 height 6
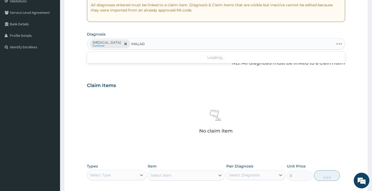
type input "MALARI"
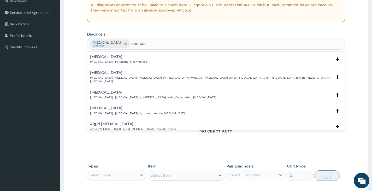
click at [100, 59] on div "Malaria Malaria , Paludism , Plasmodiosis" at bounding box center [118, 59] width 57 height 9
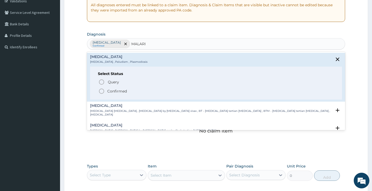
click at [102, 91] on icon "status option filled" at bounding box center [102, 91] width 6 height 6
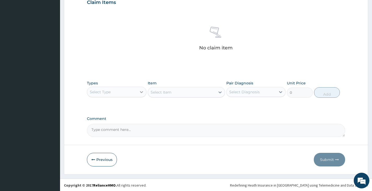
scroll to position [186, 0]
click at [128, 90] on div "Select Type" at bounding box center [111, 91] width 49 height 8
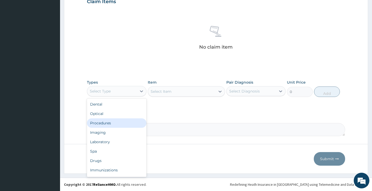
drag, startPoint x: 98, startPoint y: 121, endPoint x: 104, endPoint y: 123, distance: 6.2
click at [99, 121] on div "Procedures" at bounding box center [116, 122] width 59 height 9
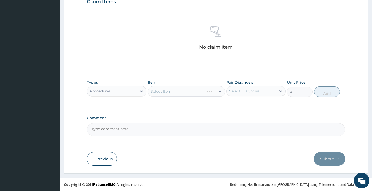
click at [245, 89] on div "Select Diagnosis" at bounding box center [244, 91] width 31 height 5
drag, startPoint x: 239, startPoint y: 104, endPoint x: 239, endPoint y: 106, distance: 2.7
click at [239, 104] on label "[MEDICAL_DATA]" at bounding box center [251, 103] width 32 height 5
checkbox input "true"
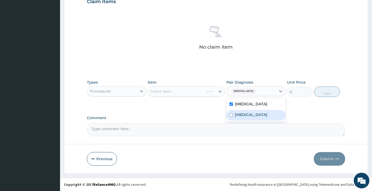
click at [239, 121] on div "[MEDICAL_DATA]" at bounding box center [256, 115] width 59 height 11
checkbox input "true"
click at [191, 91] on div "Select Item" at bounding box center [182, 91] width 68 height 8
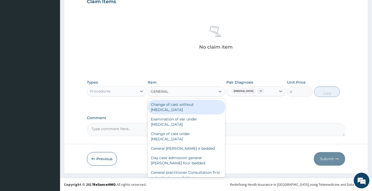
type input "GENERAL P"
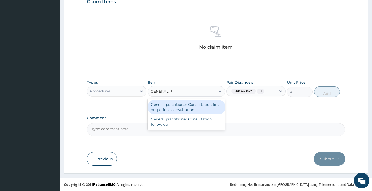
click at [180, 109] on div "General practitioner Consultation first outpatient consultation" at bounding box center [187, 107] width 78 height 15
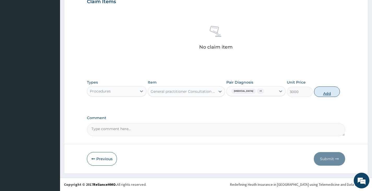
click at [320, 97] on button "Add" at bounding box center [327, 92] width 26 height 10
type input "0"
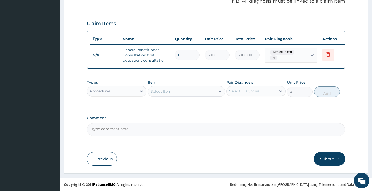
scroll to position [168, 0]
click at [137, 90] on div "Procedures" at bounding box center [111, 91] width 49 height 8
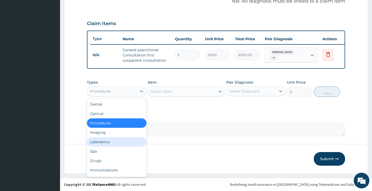
click at [116, 141] on div "Laboratory" at bounding box center [116, 141] width 59 height 9
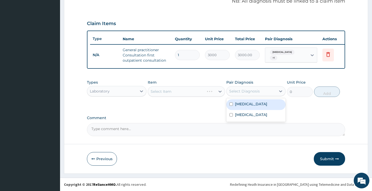
click at [240, 92] on div "Select Diagnosis" at bounding box center [244, 91] width 31 height 5
click at [238, 105] on label "Upper respiratory infection" at bounding box center [251, 103] width 32 height 5
checkbox input "false"
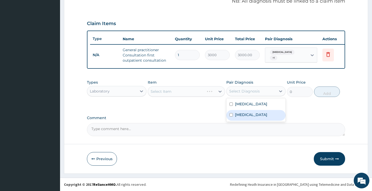
click at [239, 117] on label "Malaria" at bounding box center [251, 114] width 32 height 5
checkbox input "true"
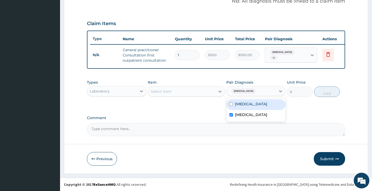
click at [197, 89] on div "Select Item" at bounding box center [182, 91] width 68 height 8
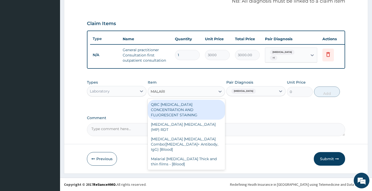
type input "MALARIA"
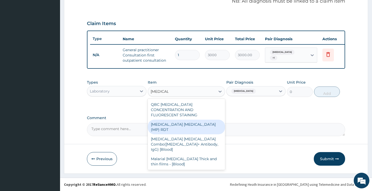
click at [171, 120] on div "MALARIA PARASITE (MP) RDT" at bounding box center [187, 127] width 78 height 15
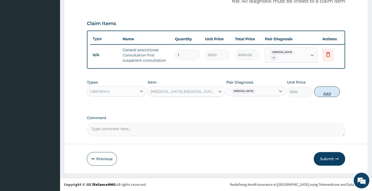
click at [325, 88] on button "Add" at bounding box center [327, 92] width 26 height 10
type input "0"
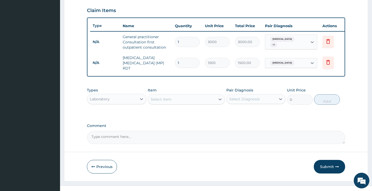
scroll to position [186, 0]
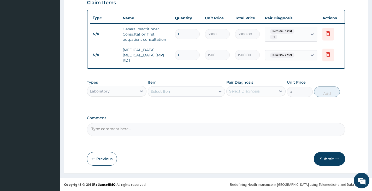
click at [134, 91] on div "Laboratory" at bounding box center [111, 91] width 49 height 8
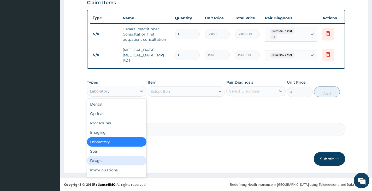
click at [107, 160] on div "Drugs" at bounding box center [116, 160] width 59 height 9
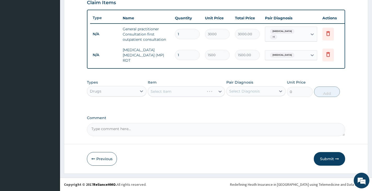
click at [240, 91] on div "Select Diagnosis" at bounding box center [244, 91] width 31 height 5
click at [234, 106] on div "Upper respiratory infection" at bounding box center [256, 104] width 59 height 11
click at [235, 107] on label "Upper respiratory infection" at bounding box center [251, 103] width 32 height 5
checkbox input "false"
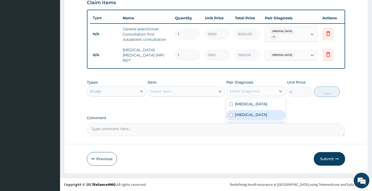
click at [235, 117] on label "Malaria" at bounding box center [251, 114] width 32 height 5
checkbox input "true"
click at [189, 88] on div "Select Item" at bounding box center [182, 91] width 68 height 8
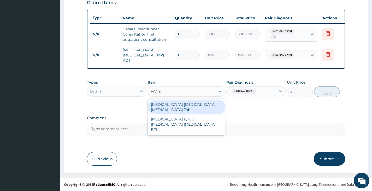
type input "FANSI"
click at [183, 108] on div "Fansidar Sulphadoxine Pyrimethamine Tab" at bounding box center [187, 107] width 78 height 15
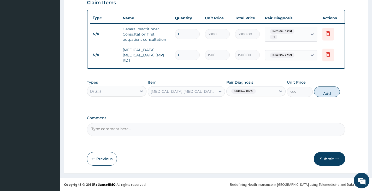
click at [323, 93] on button "Add" at bounding box center [327, 92] width 26 height 10
type input "0"
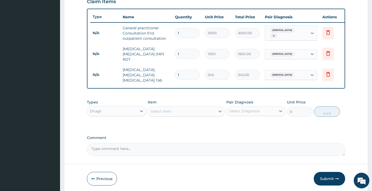
type input "0.00"
type input "3"
type input "1035.00"
type input "3"
click at [196, 108] on div "Select Item" at bounding box center [182, 111] width 68 height 8
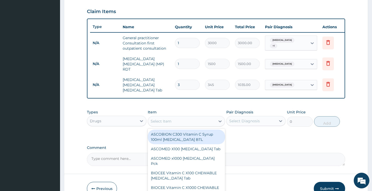
scroll to position [173, 0]
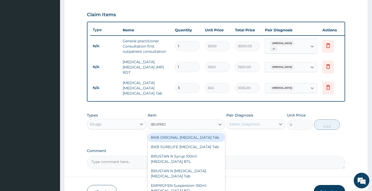
type input "IBUPROF"
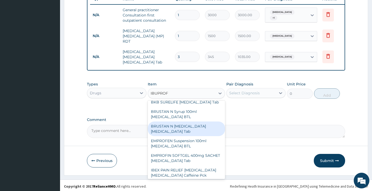
scroll to position [20, 0]
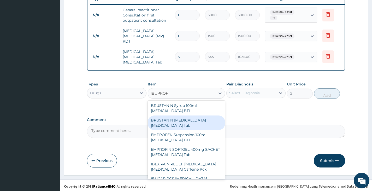
click at [169, 122] on div "BRUSTAN N Ibuprofen Acetaminophen Tab" at bounding box center [187, 123] width 78 height 15
type input "23"
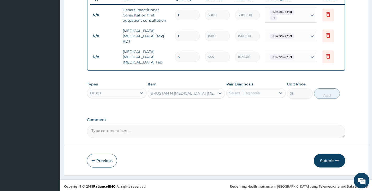
click at [205, 91] on div "BRUSTAN N Ibuprofen Acetaminophen Tab" at bounding box center [184, 93] width 66 height 5
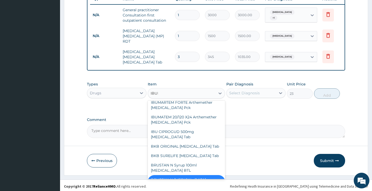
scroll to position [0, 0]
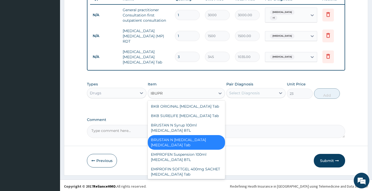
type input "IBUPRO"
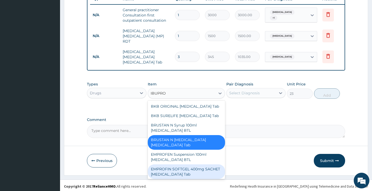
click at [178, 168] on div "EMPROFIN SOFTGEL 400mg SACHET Ibuprofen Tab" at bounding box center [187, 171] width 78 height 15
type input "57.5"
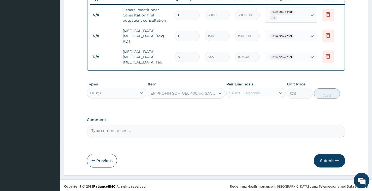
click at [265, 92] on div "Select Diagnosis" at bounding box center [251, 93] width 49 height 8
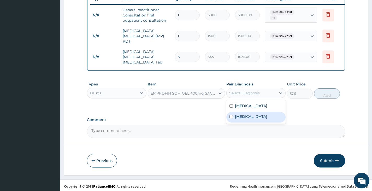
click at [239, 119] on label "Malaria" at bounding box center [251, 116] width 32 height 5
checkbox input "true"
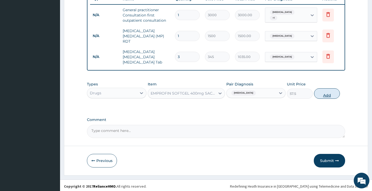
click at [327, 94] on button "Add" at bounding box center [327, 93] width 26 height 10
type input "0"
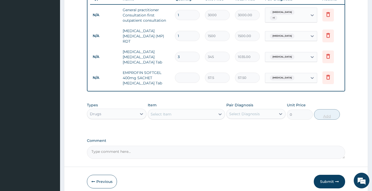
type input "0.00"
type input "6"
type input "345.00"
type input "6"
click at [198, 111] on div "Select Item" at bounding box center [182, 114] width 68 height 8
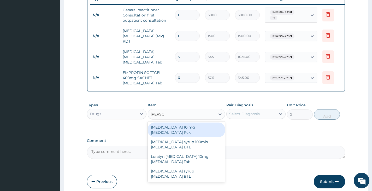
type input "LORAT"
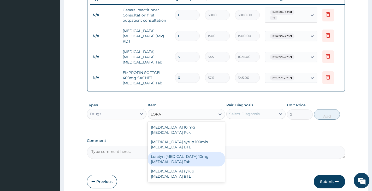
click at [171, 152] on div "Loratyn Loratadine 10mg Loratadine Tab" at bounding box center [187, 159] width 78 height 15
type input "51.75"
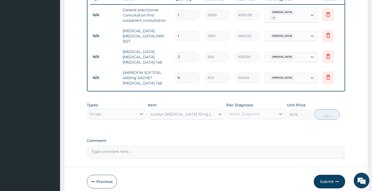
click at [264, 112] on div "Select Diagnosis" at bounding box center [251, 114] width 49 height 8
click at [253, 125] on label "Upper respiratory infection" at bounding box center [251, 126] width 32 height 5
checkbox input "true"
click at [327, 112] on button "Add" at bounding box center [327, 114] width 26 height 10
type input "0"
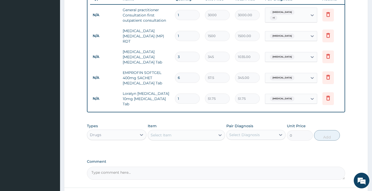
type input "0.00"
type input "5"
type input "258.75"
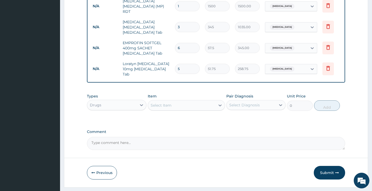
scroll to position [243, 0]
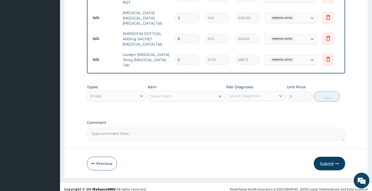
type input "5"
click at [324, 160] on button "Submit" at bounding box center [329, 164] width 31 height 14
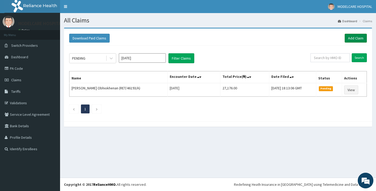
click at [352, 39] on link "Add Claim" at bounding box center [356, 38] width 22 height 9
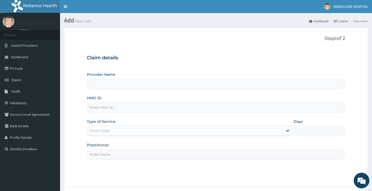
click at [144, 106] on input "HMO ID" at bounding box center [216, 107] width 258 height 10
type input "C"
type input "MODELCARE HOSPITAL"
type input "CWP/10147/A"
click at [136, 130] on div "Select type" at bounding box center [185, 130] width 196 height 8
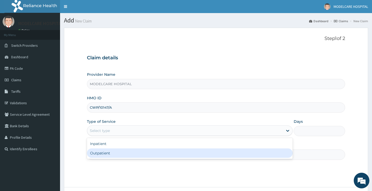
click at [132, 153] on div "Outpatient" at bounding box center [190, 152] width 206 height 9
type input "1"
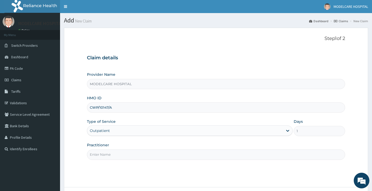
click at [132, 153] on input "Practitioner" at bounding box center [216, 154] width 258 height 10
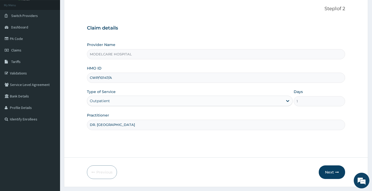
scroll to position [43, 0]
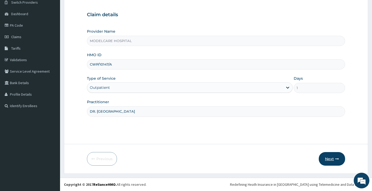
type input "DR. [GEOGRAPHIC_DATA]"
click at [333, 160] on button "Next" at bounding box center [332, 159] width 26 height 14
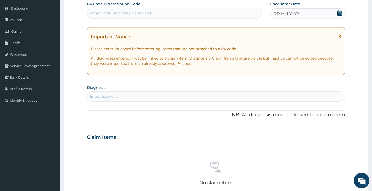
scroll to position [50, 0]
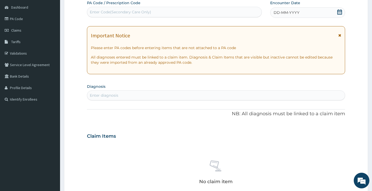
click at [308, 12] on div "DD-MM-YYYY" at bounding box center [307, 12] width 75 height 10
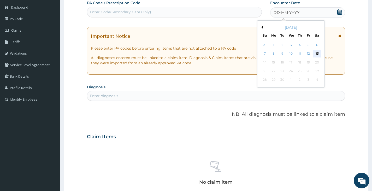
click at [317, 53] on div "13" at bounding box center [317, 54] width 8 height 8
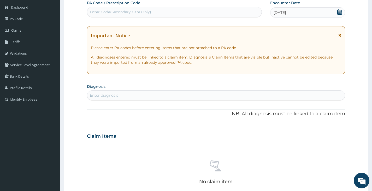
click at [179, 95] on div "Enter diagnosis" at bounding box center [216, 95] width 258 height 8
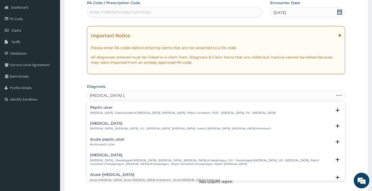
type input "PEPTIC ULCER DISE"
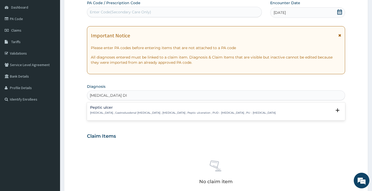
click at [140, 111] on p "Peptic ulcer , Gastroduodenal ulcer , Peptic ulcer disease , Peptic ulceration …" at bounding box center [183, 113] width 186 height 4
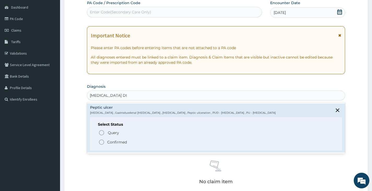
click at [100, 142] on icon "status option filled" at bounding box center [102, 142] width 6 height 6
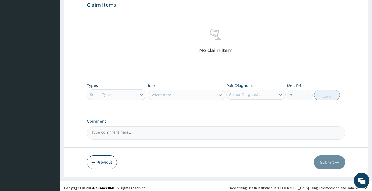
scroll to position [186, 0]
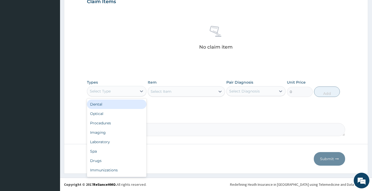
click at [129, 89] on div "Select Type" at bounding box center [111, 91] width 49 height 8
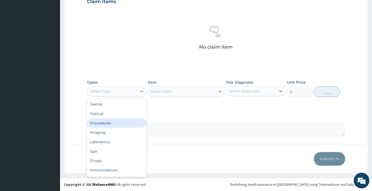
click at [121, 122] on div "Procedures" at bounding box center [116, 122] width 59 height 9
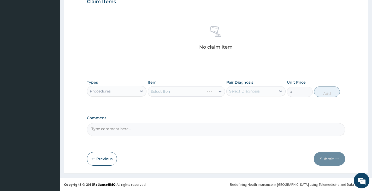
click at [251, 91] on div "Select Diagnosis" at bounding box center [244, 91] width 31 height 5
click at [246, 104] on label "Peptic ulcer" at bounding box center [246, 103] width 23 height 5
checkbox input "true"
click at [197, 91] on div "Select Item" at bounding box center [182, 91] width 68 height 8
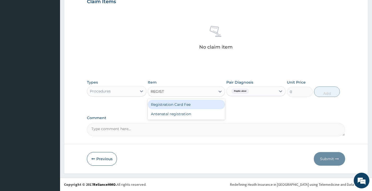
type input "REGISTR"
click at [181, 103] on div "Registration Card Fee" at bounding box center [187, 104] width 78 height 9
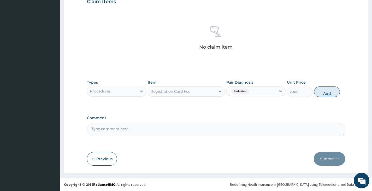
click at [317, 93] on button "Add" at bounding box center [327, 92] width 26 height 10
type input "0"
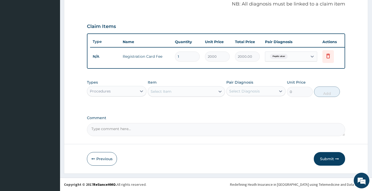
click at [210, 93] on div "Select Item" at bounding box center [182, 91] width 68 height 8
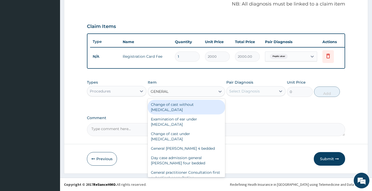
type input "GENERAL P"
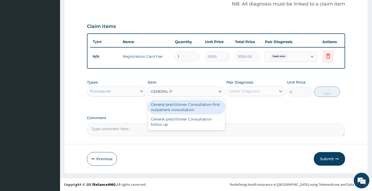
click at [194, 105] on div "General practitioner Consultation first outpatient consultation" at bounding box center [187, 107] width 78 height 15
type input "3000"
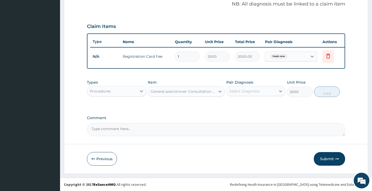
click at [271, 89] on div "Select Diagnosis" at bounding box center [251, 91] width 49 height 8
click at [260, 102] on div "Peptic ulcer" at bounding box center [256, 104] width 59 height 11
checkbox input "true"
click at [325, 93] on button "Add" at bounding box center [327, 92] width 26 height 10
type input "0"
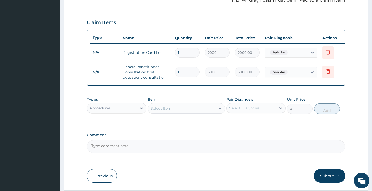
click at [131, 110] on div "Procedures" at bounding box center [111, 108] width 49 height 8
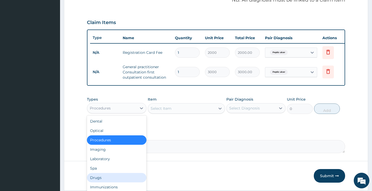
click at [114, 179] on div "Drugs" at bounding box center [116, 177] width 59 height 9
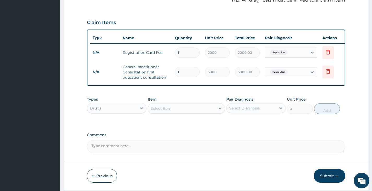
click at [240, 111] on div "Select Diagnosis" at bounding box center [244, 108] width 31 height 5
click at [237, 127] on div "Peptic ulcer" at bounding box center [256, 121] width 59 height 11
checkbox input "true"
click at [182, 113] on div "Select Item" at bounding box center [182, 108] width 68 height 8
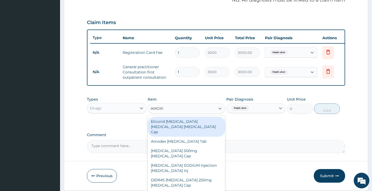
type input "AMOXIC"
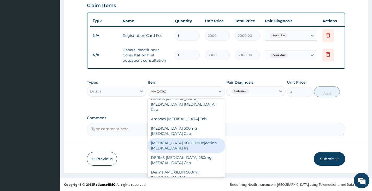
scroll to position [0, 0]
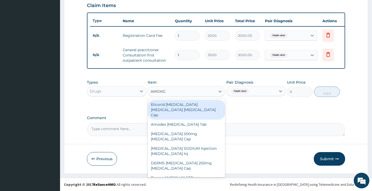
click at [173, 105] on div "Elicorid [MEDICAL_DATA] [MEDICAL_DATA] [MEDICAL_DATA] Cap" at bounding box center [187, 110] width 78 height 20
type input "3220"
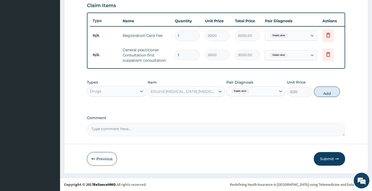
click at [179, 93] on div "Elicorid [MEDICAL_DATA] [MEDICAL_DATA] [MEDICAL_DATA] Cap" at bounding box center [184, 91] width 66 height 5
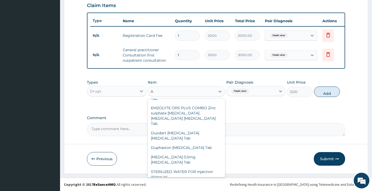
scroll to position [7933, 0]
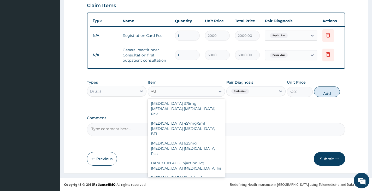
type input "AUG"
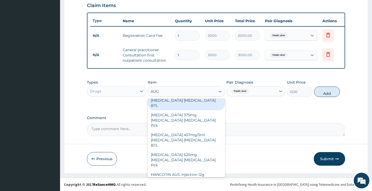
scroll to position [26, 0]
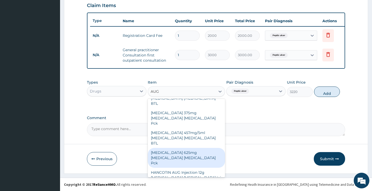
click at [181, 148] on div "[MEDICAL_DATA] 625mg [MEDICAL_DATA] [MEDICAL_DATA] Pck" at bounding box center [187, 158] width 78 height 20
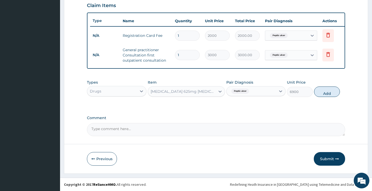
click at [204, 92] on div "[MEDICAL_DATA] 625mg [MEDICAL_DATA] [MEDICAL_DATA] Pck" at bounding box center [184, 91] width 66 height 5
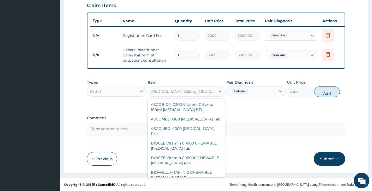
scroll to position [14410, 0]
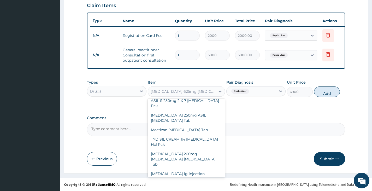
click at [327, 90] on button "Add" at bounding box center [327, 92] width 26 height 10
type input "0"
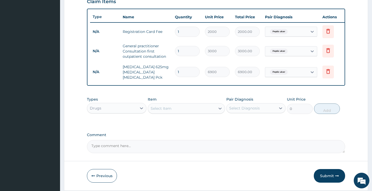
click at [186, 110] on div "Select Item" at bounding box center [182, 108] width 68 height 8
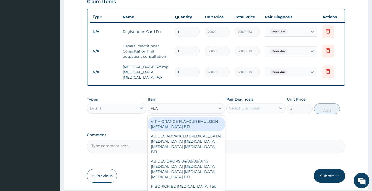
type input "FLAG"
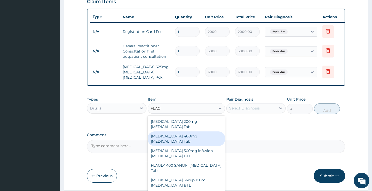
click at [180, 135] on div "[MEDICAL_DATA] 400mg [MEDICAL_DATA] Tab" at bounding box center [187, 138] width 78 height 15
type input "23"
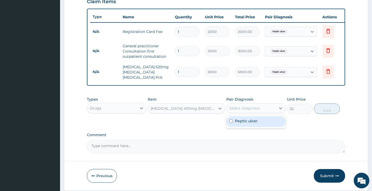
click at [261, 111] on div "Select Diagnosis" at bounding box center [251, 108] width 49 height 8
click at [250, 124] on label "Peptic ulcer" at bounding box center [246, 120] width 23 height 5
checkbox input "true"
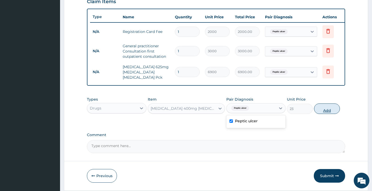
click at [319, 111] on button "Add" at bounding box center [327, 108] width 26 height 10
type input "0"
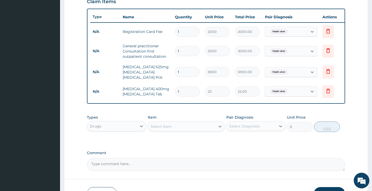
type input "15"
type input "345.00"
type input "15"
click at [195, 128] on div "Select Item" at bounding box center [182, 126] width 68 height 8
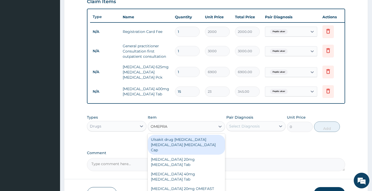
type input "OMEPRAZ"
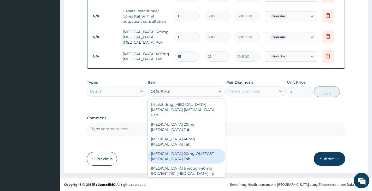
scroll to position [1, 0]
click at [169, 148] on div "[MEDICAL_DATA] 20mg OMEFAST [MEDICAL_DATA] Tab" at bounding box center [187, 155] width 78 height 15
type input "621"
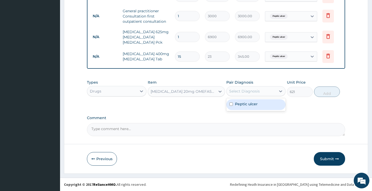
click at [262, 91] on div "Select Diagnosis" at bounding box center [251, 91] width 49 height 8
click at [253, 105] on label "Peptic ulcer" at bounding box center [246, 103] width 23 height 5
checkbox input "true"
click at [326, 92] on button "Add" at bounding box center [327, 92] width 26 height 10
type input "0"
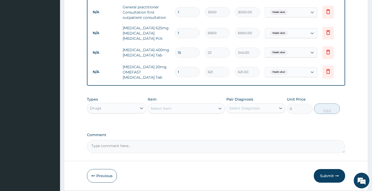
type input "10"
type input "6210.00"
type input "10"
click at [210, 113] on div "Select Item" at bounding box center [182, 108] width 68 height 8
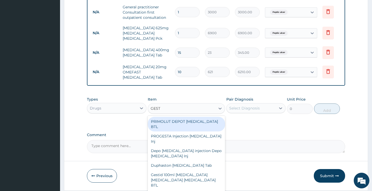
type input "GESTI"
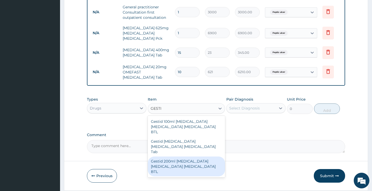
click at [172, 170] on div "Gestid 200ml Aluminum hydroxide Magnesium hydroxide simethicone BTL" at bounding box center [187, 167] width 78 height 20
type input "920"
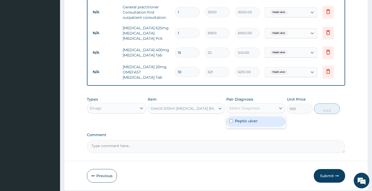
click at [263, 112] on div "Select Diagnosis" at bounding box center [251, 108] width 49 height 8
click at [259, 125] on div "Peptic ulcer" at bounding box center [256, 121] width 59 height 11
checkbox input "true"
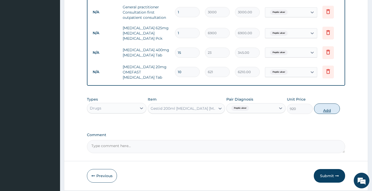
click at [330, 113] on button "Add" at bounding box center [327, 108] width 26 height 10
type input "0"
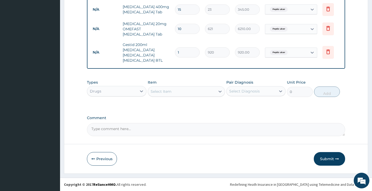
scroll to position [272, 0]
click at [332, 158] on button "Submit" at bounding box center [329, 159] width 31 height 14
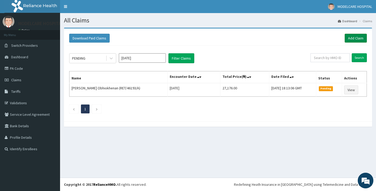
click at [358, 39] on link "Add Claim" at bounding box center [356, 38] width 22 height 9
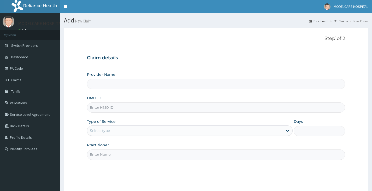
click at [191, 109] on input "HMO ID" at bounding box center [216, 107] width 258 height 10
type input "MODELCARE HOSPITAL"
type input "ANS/10088/A"
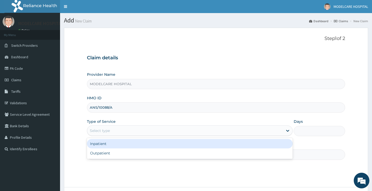
click at [139, 131] on div "Select type" at bounding box center [185, 130] width 196 height 8
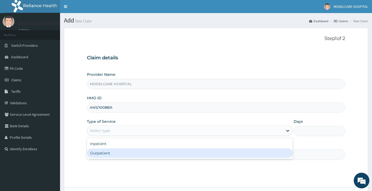
click at [132, 153] on div "Outpatient" at bounding box center [190, 152] width 206 height 9
type input "1"
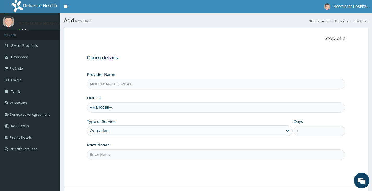
click at [140, 156] on input "Practitioner" at bounding box center [216, 154] width 258 height 10
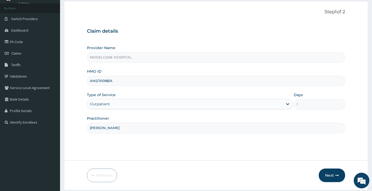
scroll to position [43, 0]
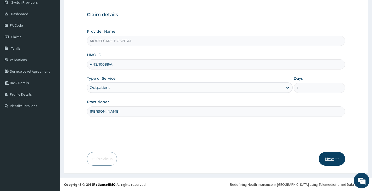
type input "[PERSON_NAME]"
click at [331, 160] on button "Next" at bounding box center [332, 159] width 26 height 14
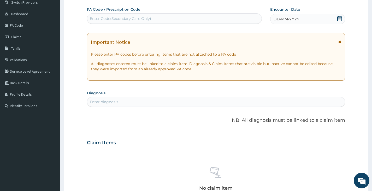
click at [339, 15] on div "DD-MM-YYYY" at bounding box center [307, 19] width 75 height 10
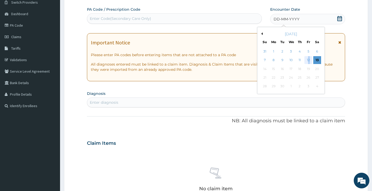
click at [309, 59] on div "12" at bounding box center [309, 60] width 8 height 8
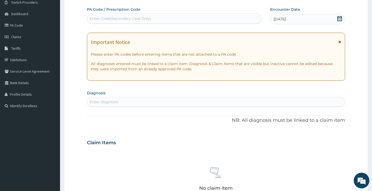
click at [147, 17] on div "Enter Code(Secondary Care Only)" at bounding box center [120, 18] width 61 height 5
type input "PA/05BA2B"
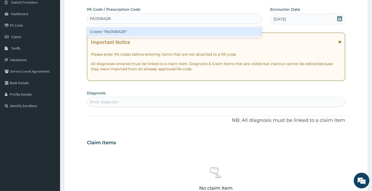
click at [125, 32] on div "Create "PA/05BA2B"" at bounding box center [174, 31] width 175 height 9
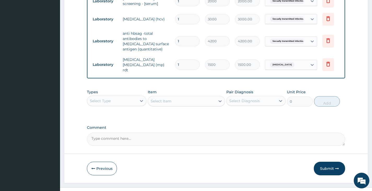
scroll to position [217, 0]
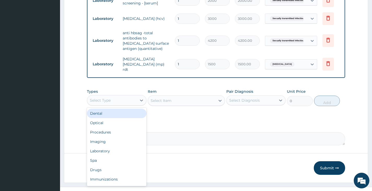
click at [133, 100] on div "Select Type" at bounding box center [111, 100] width 49 height 8
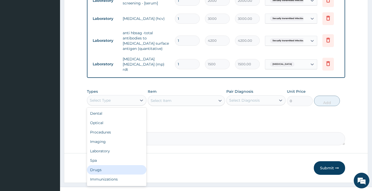
click at [117, 168] on div "Drugs" at bounding box center [116, 169] width 59 height 9
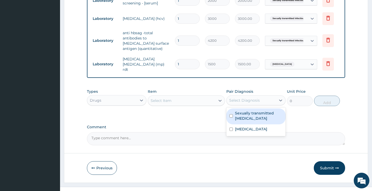
click at [245, 103] on div "Select Diagnosis" at bounding box center [244, 100] width 31 height 5
click at [243, 118] on label "Sexually transmitted [MEDICAL_DATA]" at bounding box center [259, 116] width 48 height 10
checkbox input "true"
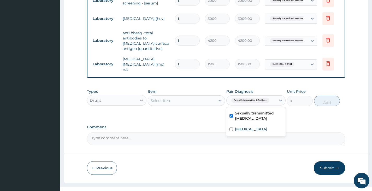
click at [193, 102] on div "Select Item" at bounding box center [182, 100] width 68 height 8
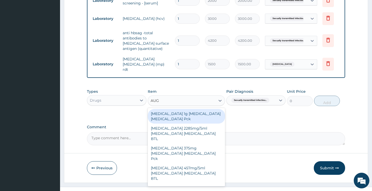
type input "AUGM"
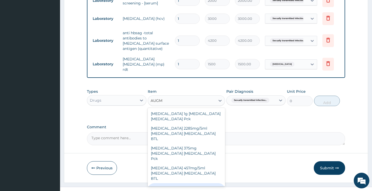
click at [176, 183] on div "[MEDICAL_DATA] 625mg [MEDICAL_DATA] [MEDICAL_DATA] Pck" at bounding box center [187, 193] width 78 height 20
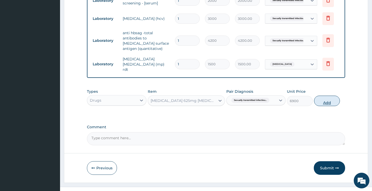
click at [333, 101] on button "Add" at bounding box center [327, 101] width 26 height 10
type input "0"
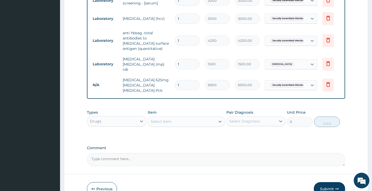
click at [197, 123] on div "Select Item" at bounding box center [182, 121] width 68 height 8
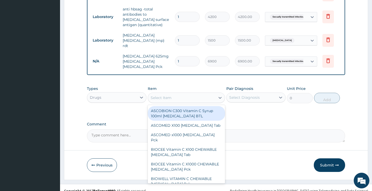
scroll to position [248, 0]
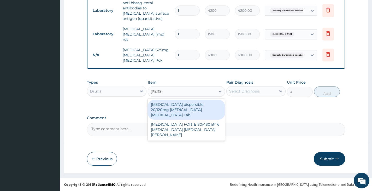
type input "COART"
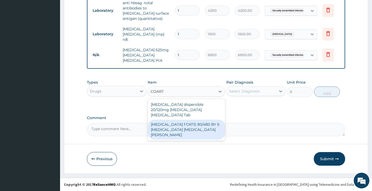
click at [190, 124] on div "[MEDICAL_DATA] FORTE 80/480 BY 6 [MEDICAL_DATA] [MEDICAL_DATA][PERSON_NAME]" at bounding box center [187, 130] width 78 height 20
type input "3220"
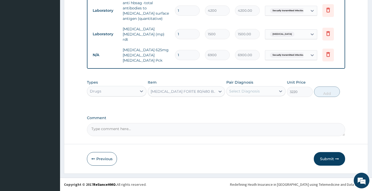
click at [257, 91] on div "Select Diagnosis" at bounding box center [244, 91] width 31 height 5
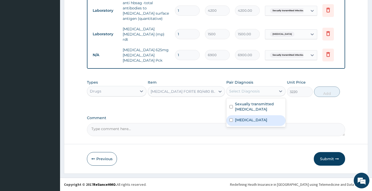
click at [250, 118] on div "[MEDICAL_DATA]" at bounding box center [256, 120] width 59 height 11
checkbox input "true"
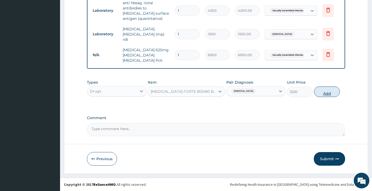
click at [327, 92] on button "Add" at bounding box center [327, 92] width 26 height 10
type input "0"
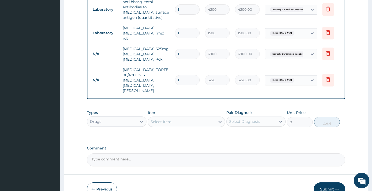
click at [203, 118] on div "Select Item" at bounding box center [182, 122] width 68 height 8
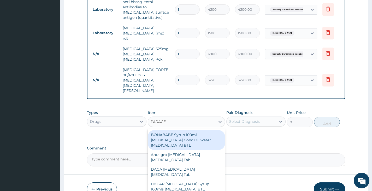
type input "PARACET"
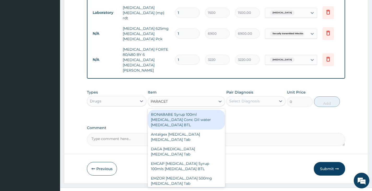
scroll to position [269, 0]
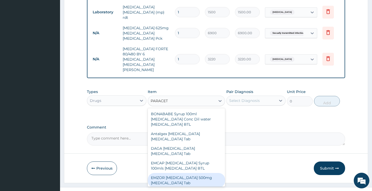
click at [180, 173] on div "EMZOR [MEDICAL_DATA] 500mg [MEDICAL_DATA] Tab" at bounding box center [187, 180] width 78 height 15
type input "11.5"
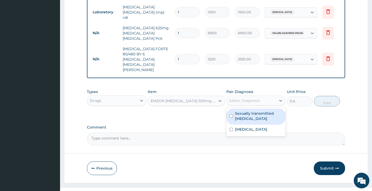
click at [264, 96] on div "Select Diagnosis" at bounding box center [251, 100] width 49 height 8
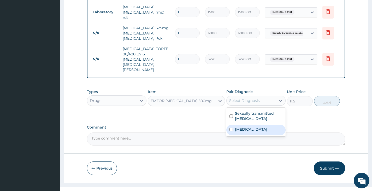
click at [244, 127] on label "[MEDICAL_DATA]" at bounding box center [251, 129] width 32 height 5
checkbox input "true"
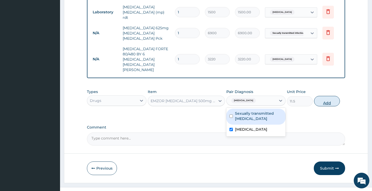
click at [322, 96] on button "Add" at bounding box center [327, 101] width 26 height 10
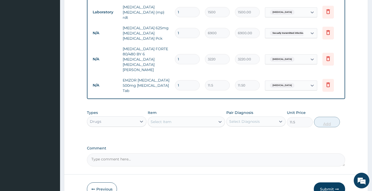
type input "0"
type input "18"
type input "207.00"
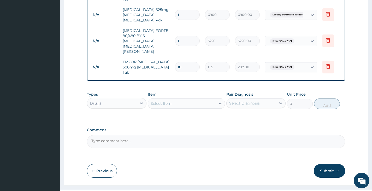
scroll to position [290, 0]
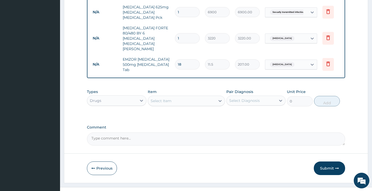
type input "18"
click at [196, 97] on div "Select Item" at bounding box center [182, 101] width 68 height 8
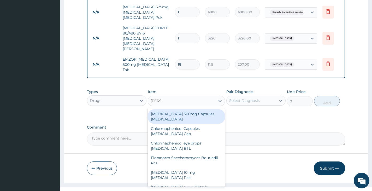
type input "LORAT"
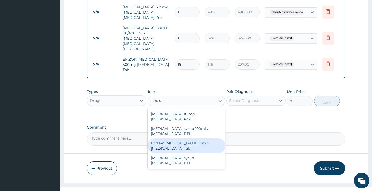
click at [182, 139] on div "Loratyn [MEDICAL_DATA] 10mg [MEDICAL_DATA] Tab" at bounding box center [187, 146] width 78 height 15
type input "51.75"
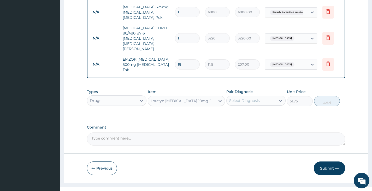
click at [264, 96] on div "Select Diagnosis" at bounding box center [251, 100] width 49 height 8
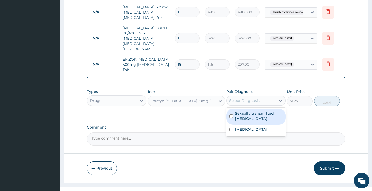
click at [255, 111] on label "Sexually transmitted infectious disease" at bounding box center [259, 116] width 48 height 10
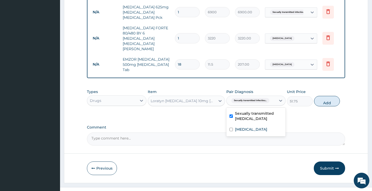
click at [255, 111] on label "Sexually transmitted infectious disease" at bounding box center [259, 116] width 48 height 10
checkbox input "false"
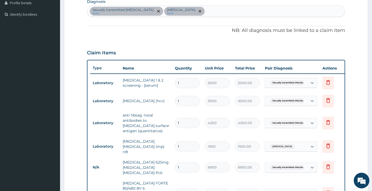
scroll to position [133, 0]
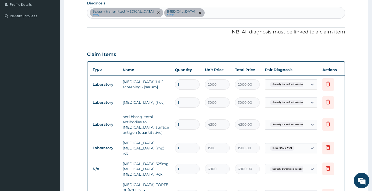
click at [202, 14] on div "Sexually transmitted infectious disease query Malaria query" at bounding box center [216, 12] width 258 height 11
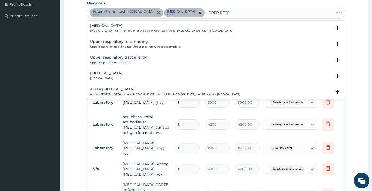
type input "UPPER RESPI"
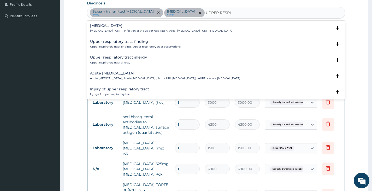
click at [138, 29] on p "Upper respiratory infection , URTI - Infection of the upper respiratory tract ,…" at bounding box center [161, 31] width 142 height 4
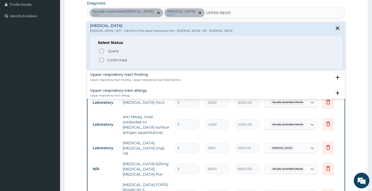
click at [101, 60] on icon "status option filled" at bounding box center [102, 60] width 6 height 6
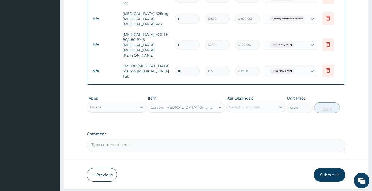
scroll to position [290, 0]
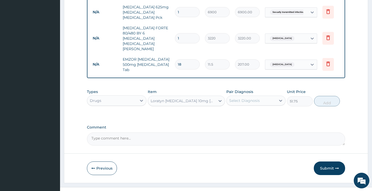
click at [249, 97] on div "Types Drugs Item Loratyn Loratadine 10mg Loratadine Tab Pair Diagnosis Select D…" at bounding box center [216, 98] width 258 height 22
click at [253, 98] on div "Select Diagnosis" at bounding box center [244, 100] width 31 height 5
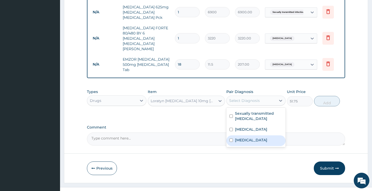
click at [239, 137] on label "Upper respiratory infection" at bounding box center [251, 139] width 32 height 5
checkbox input "true"
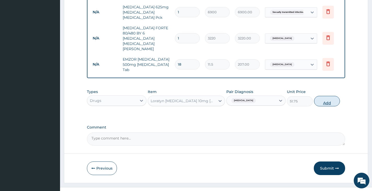
click at [323, 96] on button "Add" at bounding box center [327, 101] width 26 height 10
type input "0"
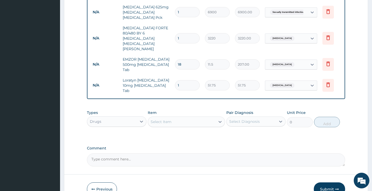
type input "0.00"
type input "5"
type input "258.75"
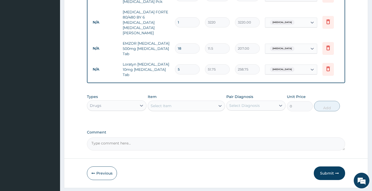
scroll to position [308, 0]
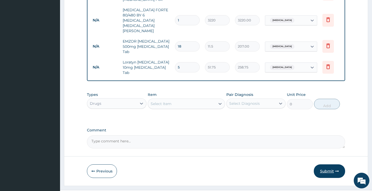
type input "5"
click at [331, 164] on button "Submit" at bounding box center [329, 171] width 31 height 14
